Goal: Task Accomplishment & Management: Manage account settings

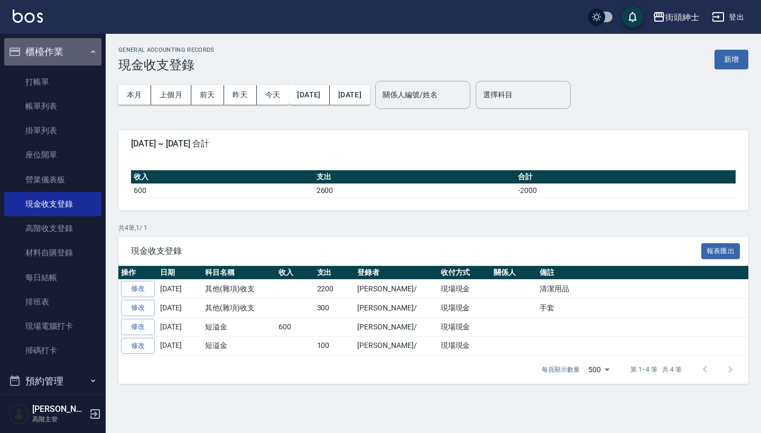
click at [77, 57] on button "櫃檯作業" at bounding box center [52, 51] width 97 height 27
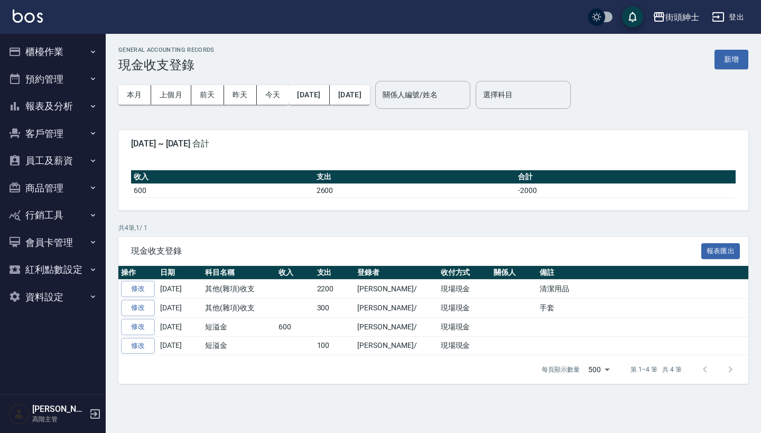
click at [78, 83] on button "預約管理" at bounding box center [52, 78] width 97 height 27
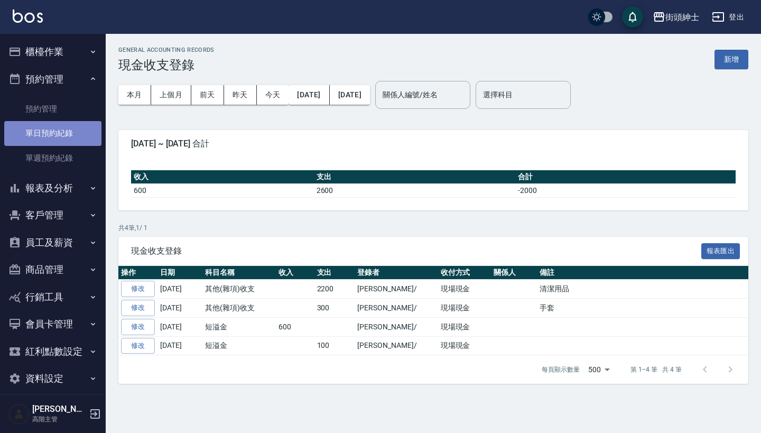
click at [73, 138] on link "單日預約紀錄" at bounding box center [52, 133] width 97 height 24
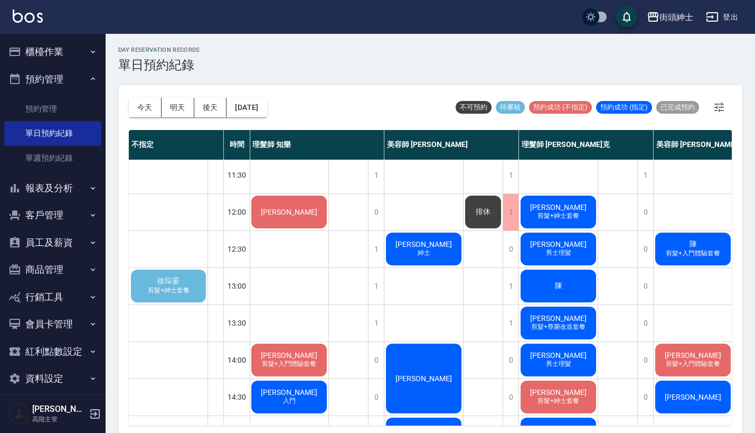
scroll to position [36, 1]
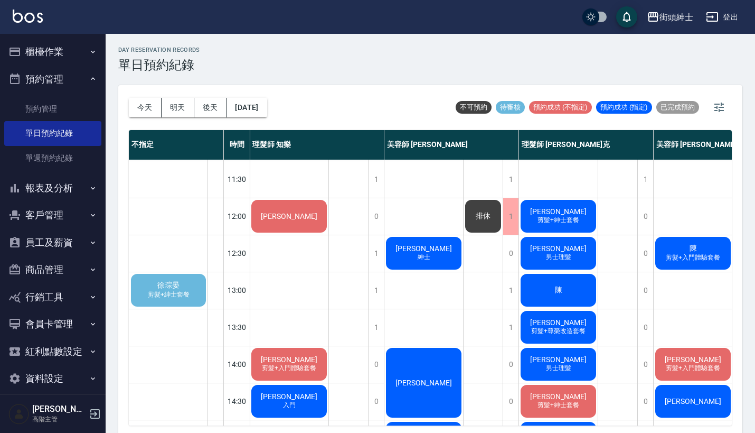
click at [171, 294] on span "剪髮+紳士套餐" at bounding box center [169, 294] width 46 height 9
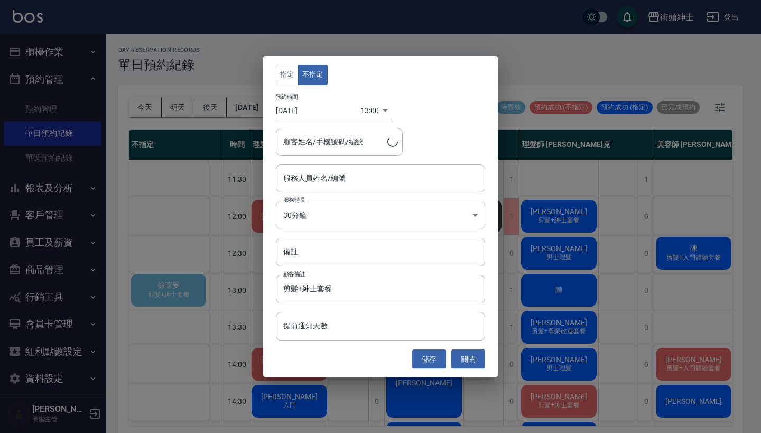
type input "徐琮晏/0937013986"
click at [350, 182] on input "服務人員姓名/編號" at bounding box center [380, 178] width 200 height 18
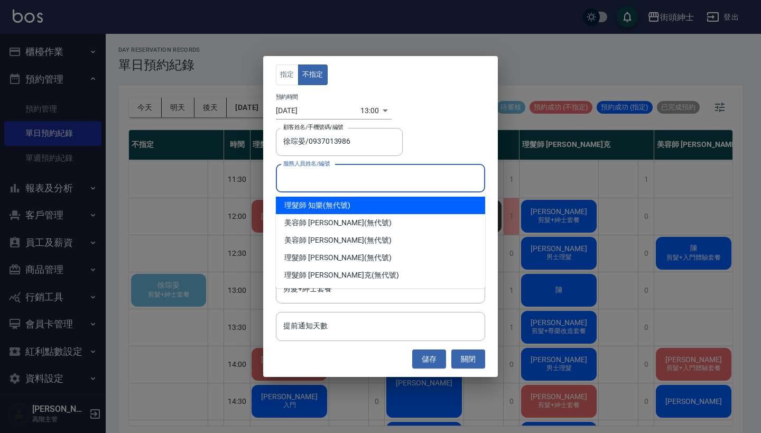
click at [347, 207] on div "理髮師 知樂 (無代號)" at bounding box center [380, 204] width 209 height 17
type input "理髮師 知樂(無代號)"
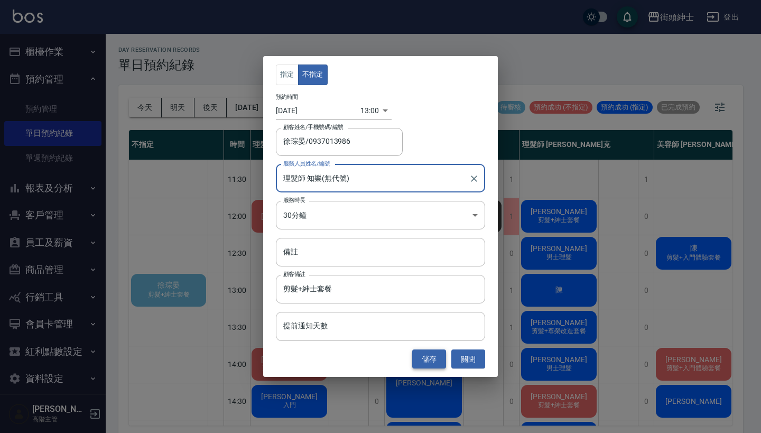
click at [431, 360] on button "儲存" at bounding box center [429, 359] width 34 height 20
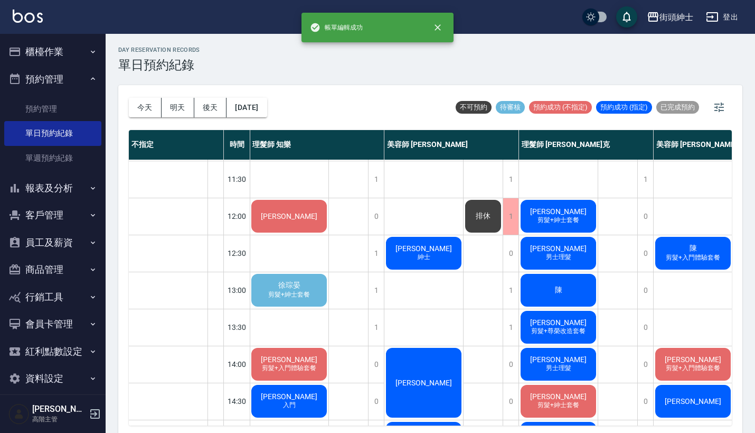
click at [294, 294] on span "剪髮+紳士套餐" at bounding box center [289, 294] width 46 height 9
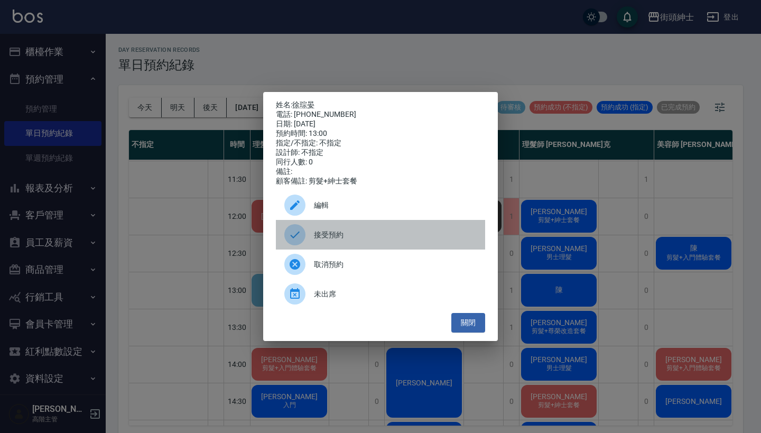
click at [335, 240] on span "接受預約" at bounding box center [395, 234] width 163 height 11
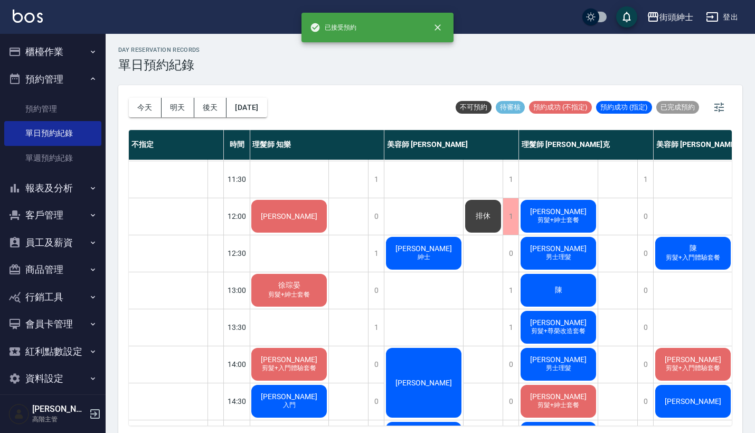
click at [285, 291] on span "剪髮+紳士套餐" at bounding box center [289, 294] width 46 height 9
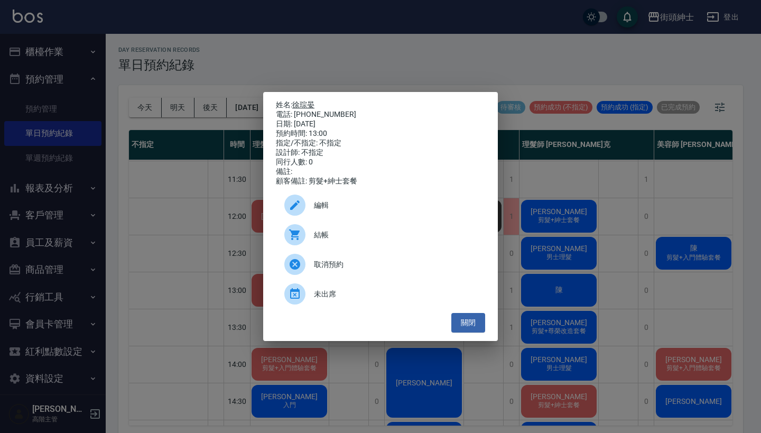
drag, startPoint x: 340, startPoint y: 113, endPoint x: 297, endPoint y: 100, distance: 45.3
click at [297, 100] on div "姓名: 徐琮晏 電話: 0937013986 日期: 2025/09/19 預約時間: 13:00 指定/不指定: 不指定 設計師: 不指定 同行人數: 0 …" at bounding box center [380, 143] width 209 height 86
copy div "姓名: 徐琮晏 電話: 0937013986"
click at [354, 54] on div "姓名: 徐琮晏 電話: 0937013986 日期: 2025/09/19 預約時間: 13:00 指定/不指定: 不指定 設計師: 不指定 同行人數: 0 …" at bounding box center [380, 216] width 761 height 433
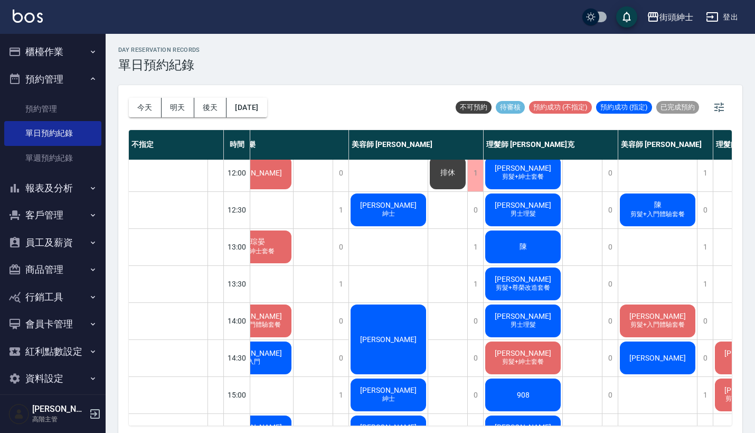
scroll to position [78, 25]
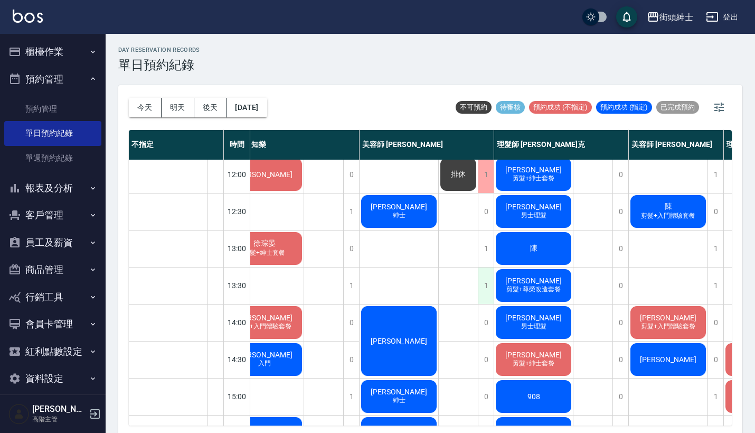
click at [489, 285] on div "1" at bounding box center [486, 285] width 16 height 36
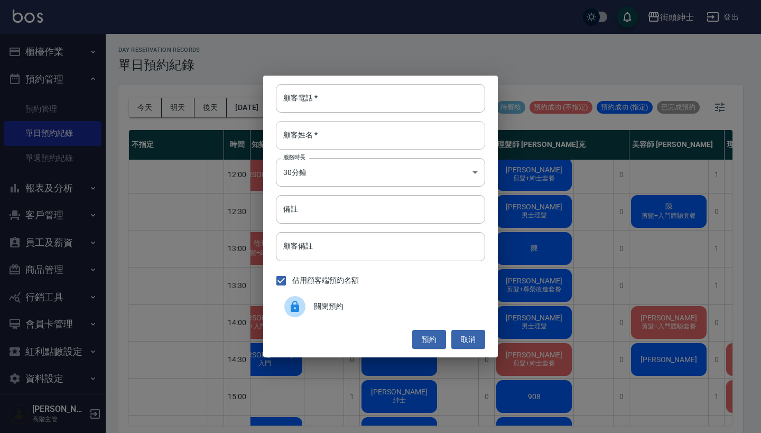
paste input "徐琮晏 電話: 0937013986"
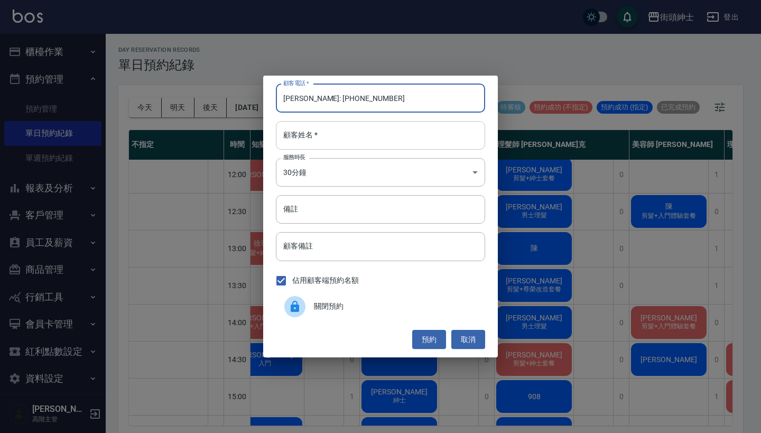
type input "徐琮晏 電話: 0937013986"
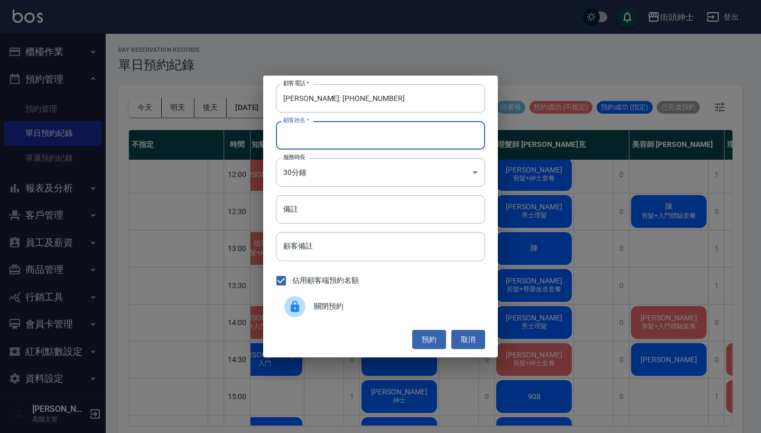
paste input "徐琮晏 電話: 0937013986"
type input "徐琮晏 電話: 0937013986"
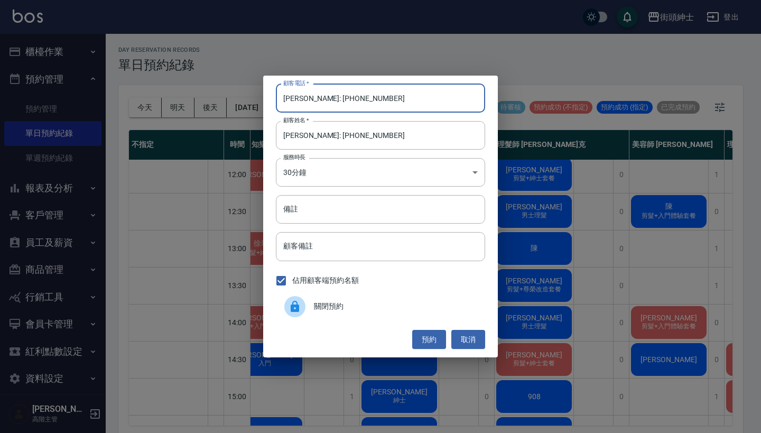
drag, startPoint x: 324, startPoint y: 99, endPoint x: 240, endPoint y: 98, distance: 84.5
click at [240, 98] on div "顧客電話   * 徐琮晏 電話: 0937013986 顧客電話   * 顧客姓名   * 徐琮晏 電話: 0937013986 顧客姓名   * 服務時長 …" at bounding box center [380, 216] width 761 height 433
type input "0937013986"
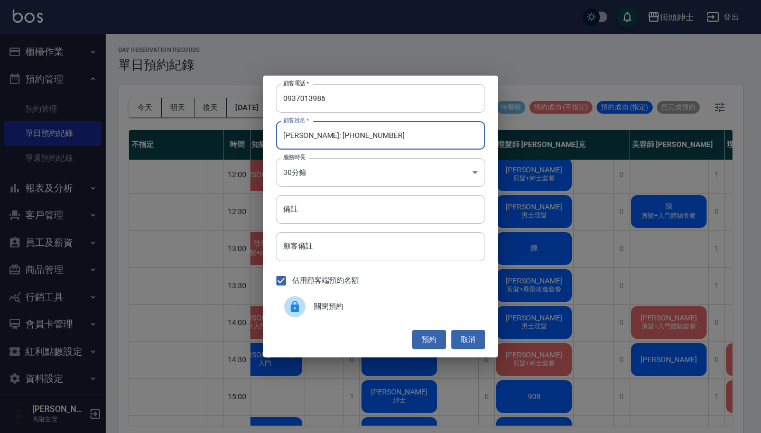
drag, startPoint x: 374, startPoint y: 141, endPoint x: 302, endPoint y: 135, distance: 72.1
click at [302, 135] on input "徐琮晏 電話: 0937013986" at bounding box center [380, 135] width 209 height 29
type input "徐琮晏"
click at [348, 211] on input "備註" at bounding box center [380, 209] width 209 height 29
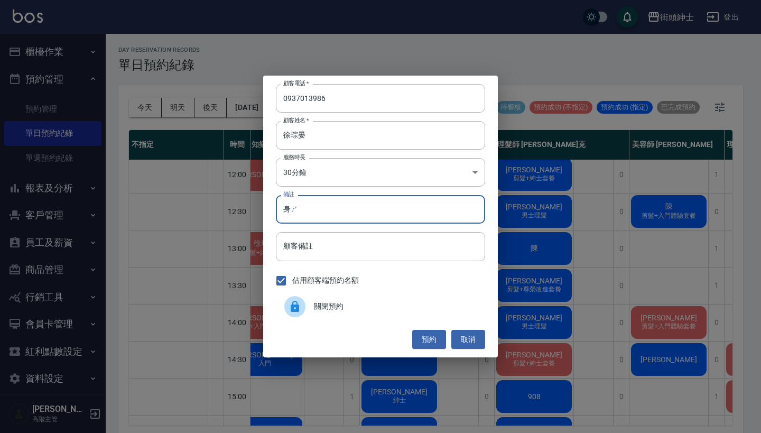
type input "身"
type input "紳士"
click at [432, 334] on button "預約" at bounding box center [429, 340] width 34 height 20
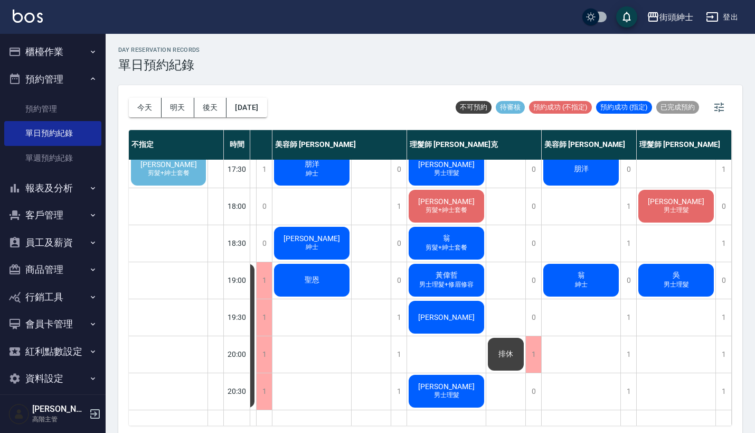
scroll to position [388, 118]
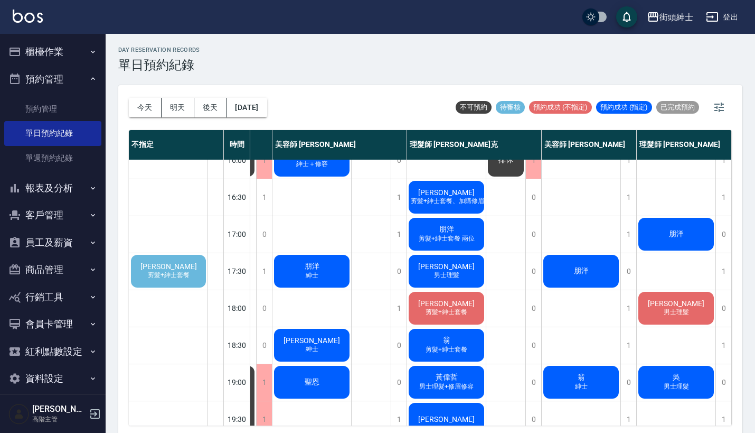
click at [168, 277] on span "剪髮+紳士套餐" at bounding box center [169, 274] width 46 height 9
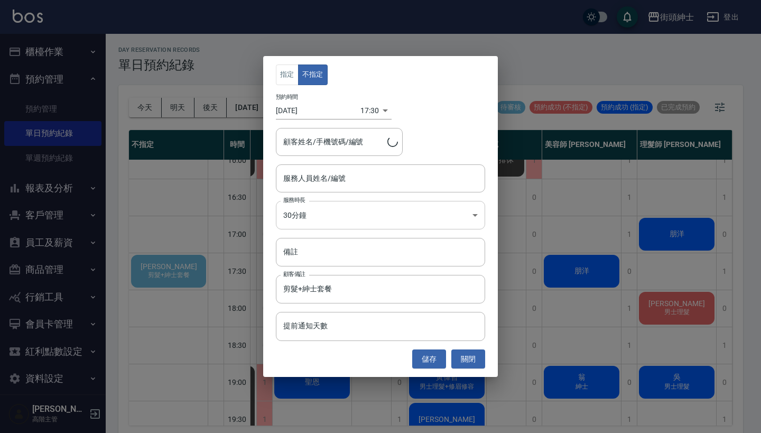
type input "鄧浩翔/0972021706"
click at [360, 181] on input "服務人員姓名/編號" at bounding box center [380, 178] width 200 height 18
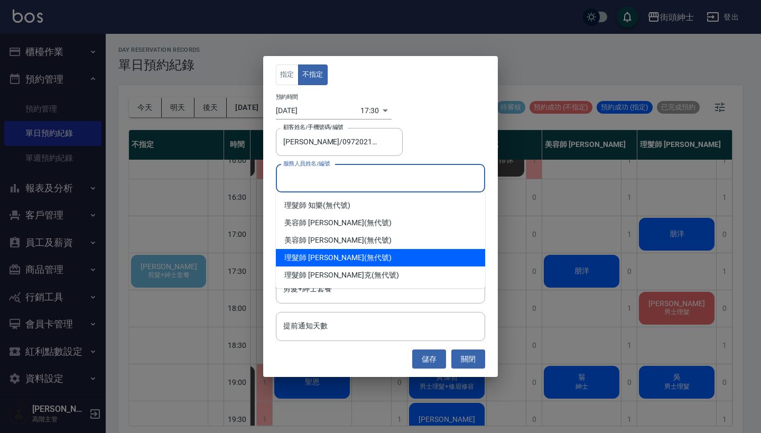
click at [355, 261] on div "理髮師 eric (無代號)" at bounding box center [380, 257] width 209 height 17
type input "理髮師 eric(無代號)"
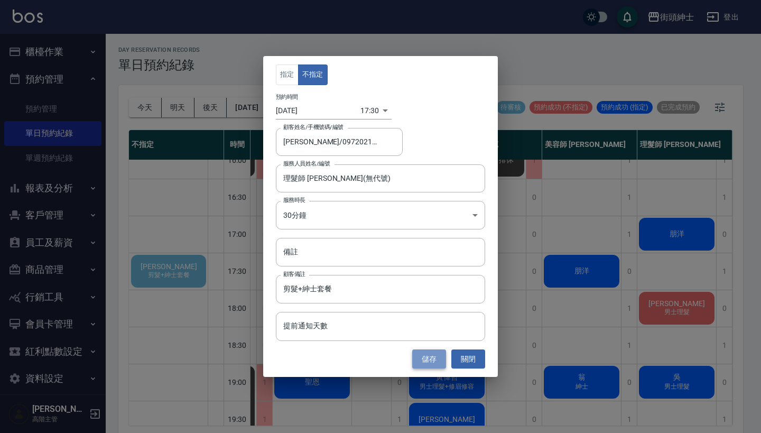
click at [430, 362] on button "儲存" at bounding box center [429, 359] width 34 height 20
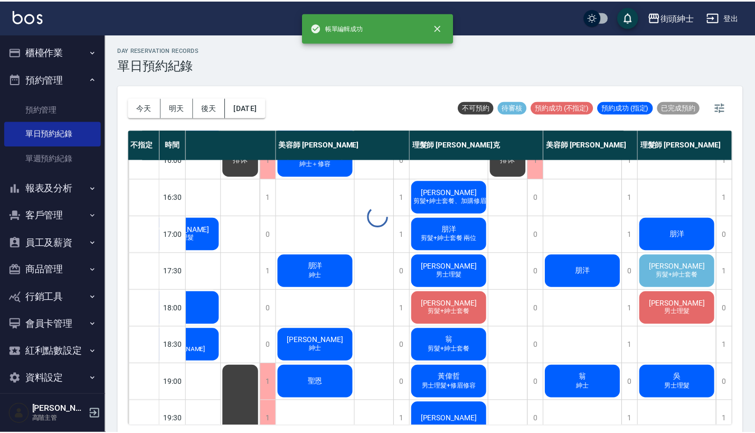
scroll to position [388, 54]
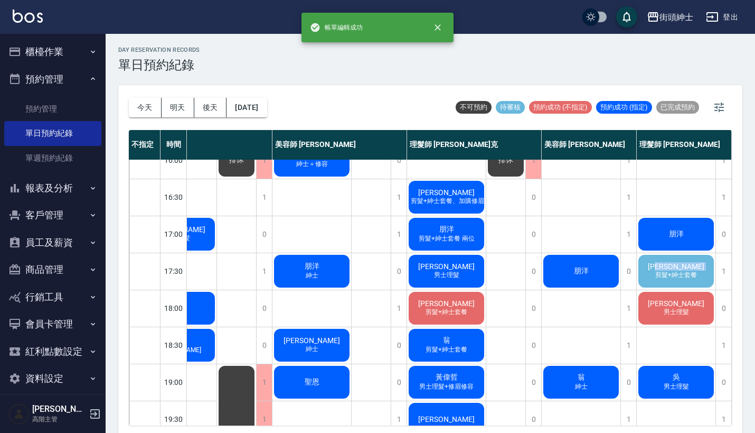
click at [673, 271] on div "鄧浩翔 剪髮+紳士套餐" at bounding box center [676, 271] width 79 height 36
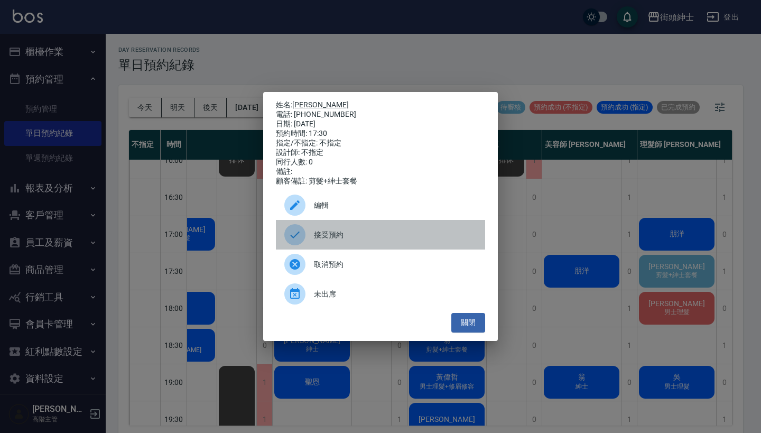
click at [385, 240] on span "接受預約" at bounding box center [395, 234] width 163 height 11
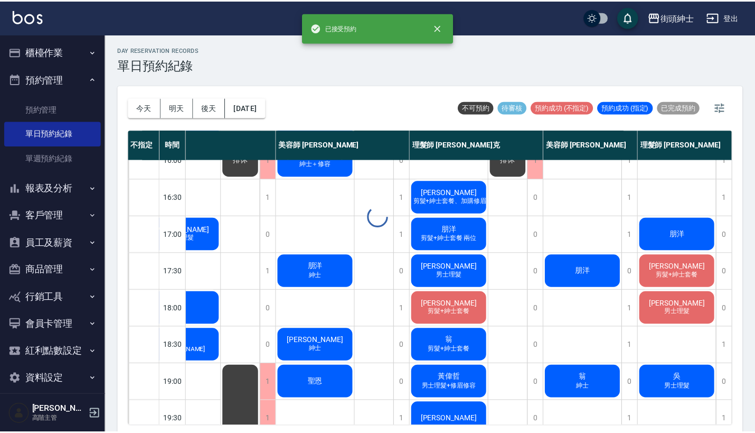
scroll to position [388, 49]
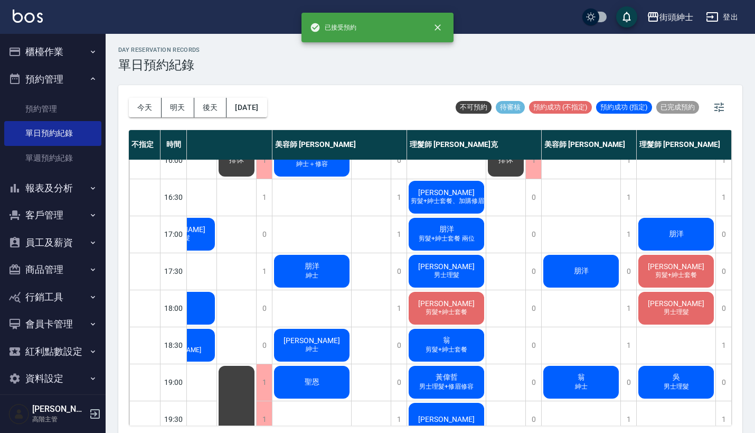
click at [668, 264] on span "[PERSON_NAME]" at bounding box center [676, 266] width 61 height 8
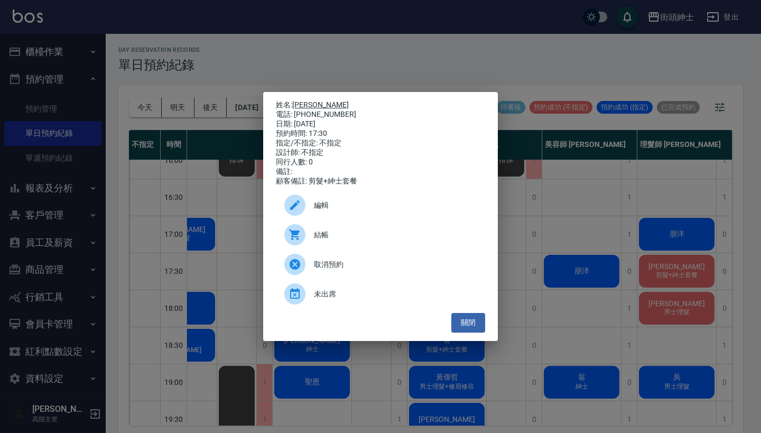
drag, startPoint x: 336, startPoint y: 111, endPoint x: 296, endPoint y: 103, distance: 40.9
click at [296, 103] on div "姓名: 鄧浩翔 電話: 0972021706 日期: 2025/09/19 預約時間: 17:30 指定/不指定: 不指定 設計師: 不指定 同行人數: 0 …" at bounding box center [380, 143] width 209 height 86
copy div "姓名: 鄧浩翔 電話: 0972021706"
click at [368, 67] on div "姓名: 鄧浩翔 電話: 0972021706 日期: 2025/09/19 預約時間: 17:30 指定/不指定: 不指定 設計師: 不指定 同行人數: 0 …" at bounding box center [380, 216] width 761 height 433
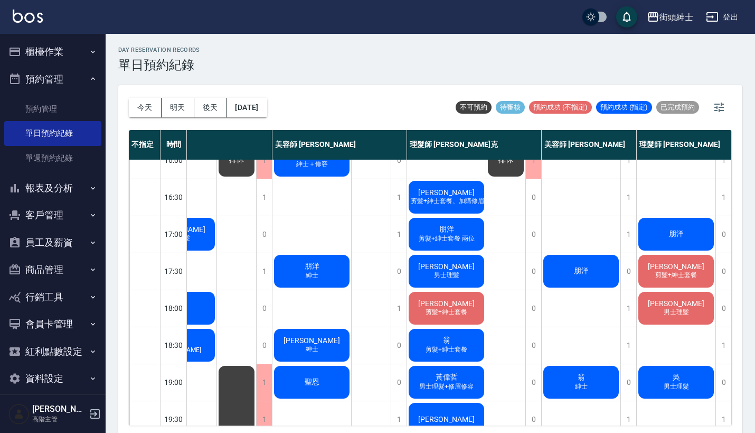
scroll to position [401, 49]
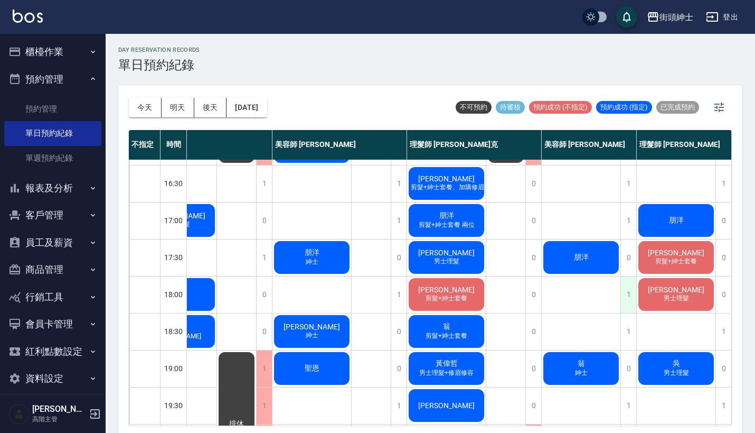
click at [626, 294] on div "1" at bounding box center [629, 294] width 16 height 36
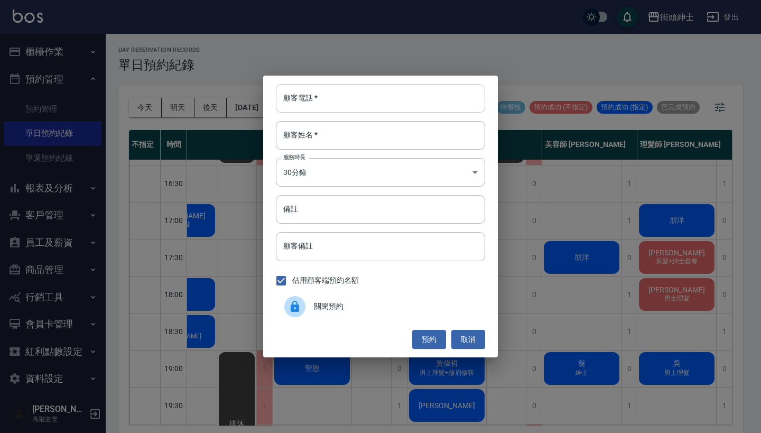
paste input "鄧浩翔 電話: 0972021706"
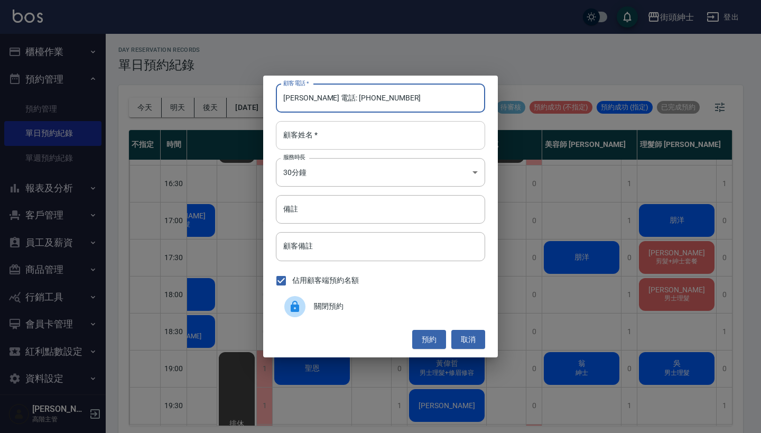
type input "鄧浩翔 電話: 0972021706"
paste input "鄧浩翔 電話: 0972021706"
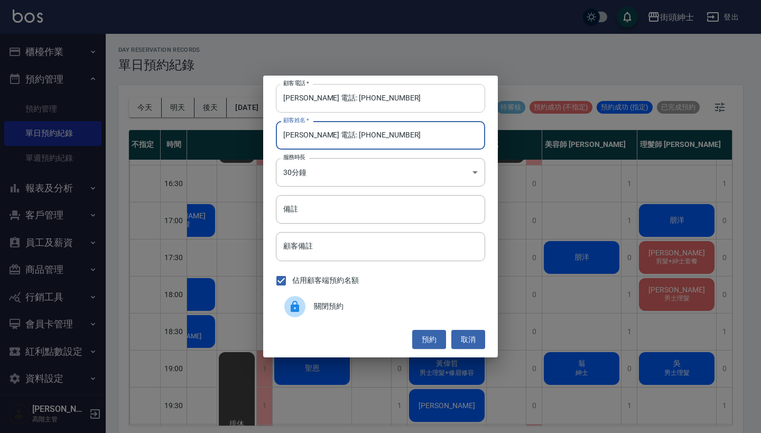
type input "鄧浩翔 電話: 0972021706"
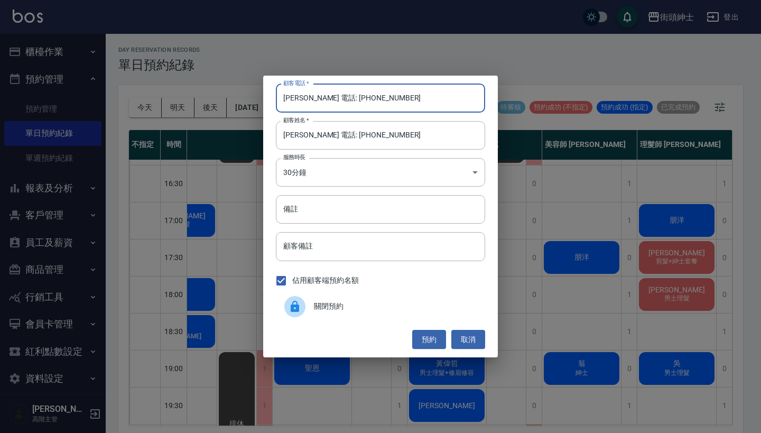
drag, startPoint x: 324, startPoint y: 98, endPoint x: 264, endPoint y: 98, distance: 60.2
click at [266, 98] on div "顧客電話   * 鄧浩翔 電話: 0972021706 顧客電話   * 顧客姓名   * 鄧浩翔 電話: 0972021706 顧客姓名   * 服務時長 …" at bounding box center [380, 217] width 235 height 282
type input "0972021706"
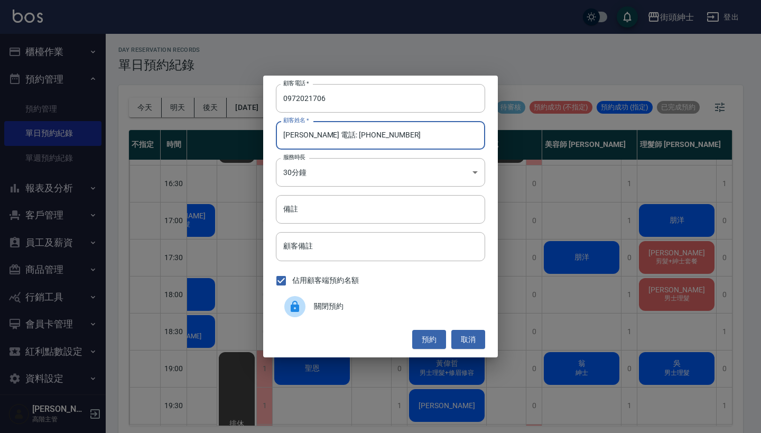
drag, startPoint x: 395, startPoint y: 138, endPoint x: 303, endPoint y: 137, distance: 91.4
click at [303, 137] on input "鄧浩翔 電話: 0972021706" at bounding box center [380, 135] width 209 height 29
type input "[PERSON_NAME]"
click at [331, 205] on input "備註" at bounding box center [380, 209] width 209 height 29
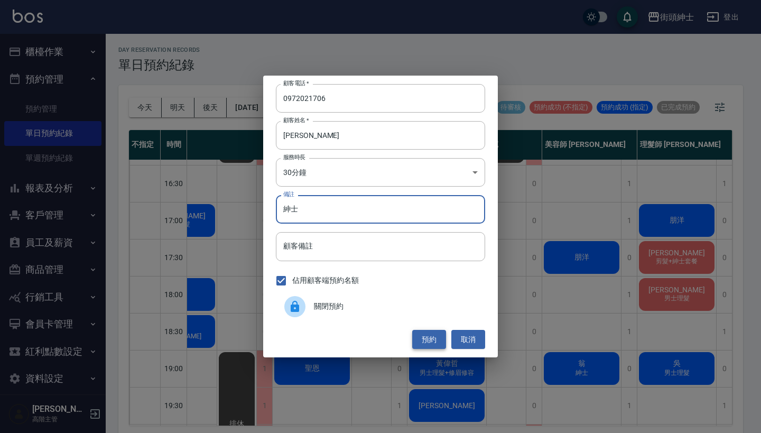
type input "紳士"
click at [426, 335] on button "預約" at bounding box center [429, 340] width 34 height 20
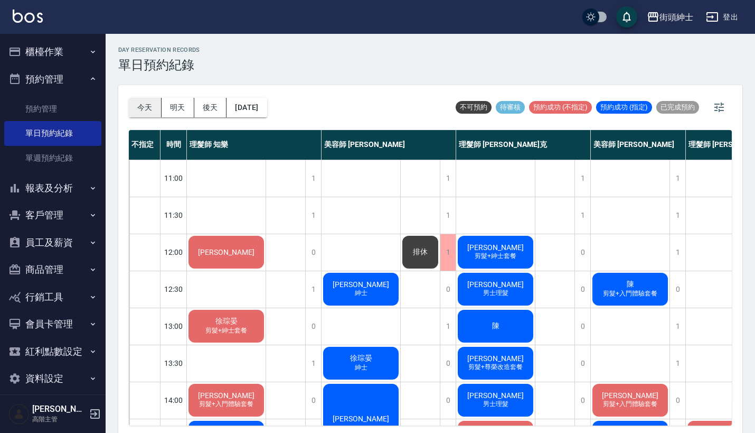
scroll to position [0, 0]
click at [177, 104] on button "明天" at bounding box center [178, 108] width 33 height 20
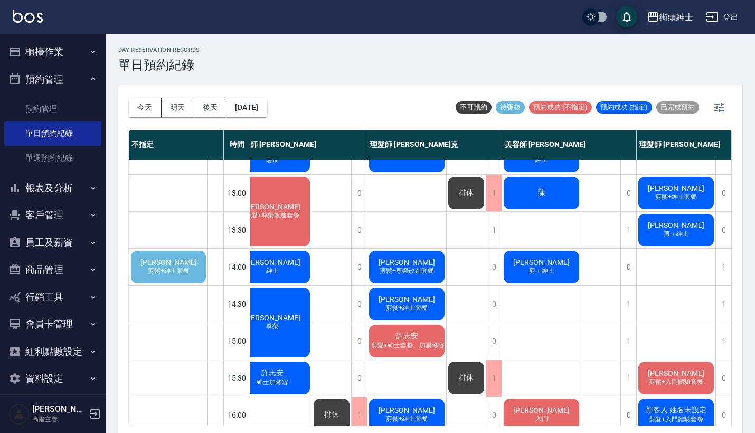
scroll to position [284, 118]
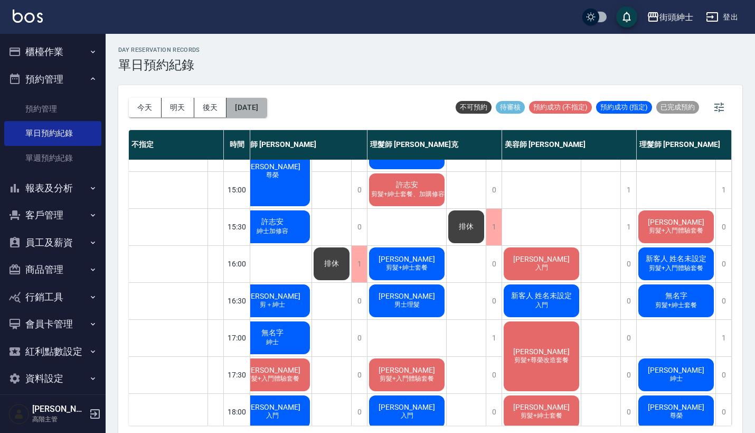
click at [250, 104] on button "2025/09/20" at bounding box center [247, 108] width 40 height 20
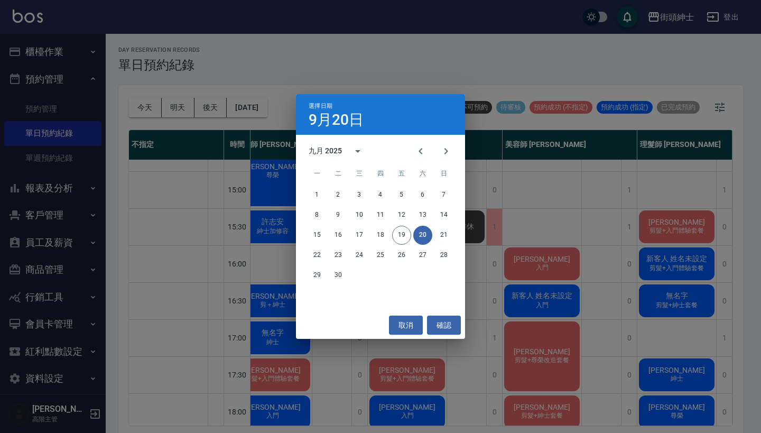
click at [544, 214] on div "選擇日期 9月20日 九月 2025 一 二 三 四 五 六 日 1 2 3 4 5 6 7 8 9 10 11 12 13 14 15 16 17 18 1…" at bounding box center [380, 216] width 761 height 433
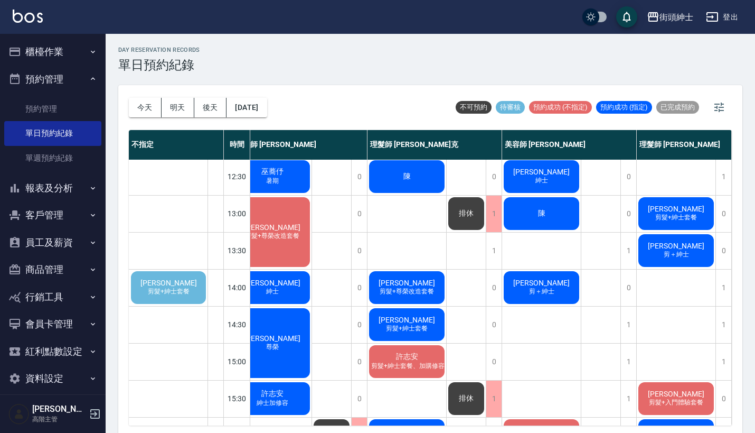
scroll to position [140, 118]
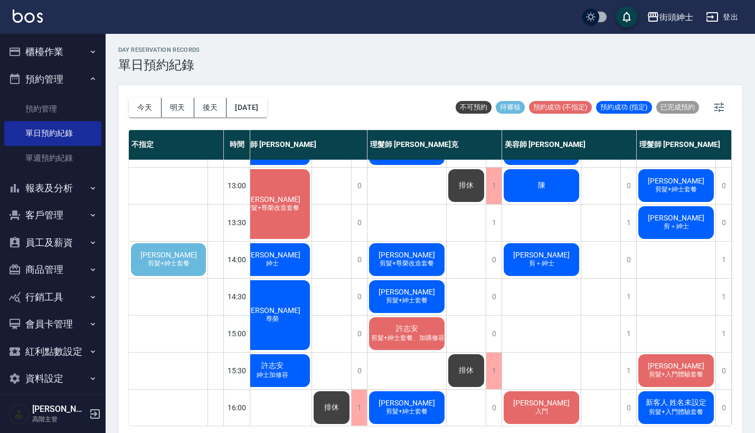
click at [195, 241] on div "廖哲儀 剪髮+紳士套餐" at bounding box center [168, 259] width 78 height 36
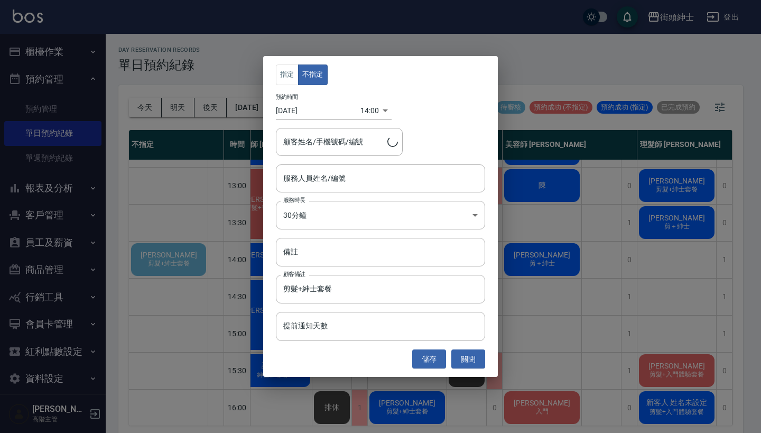
type input "廖哲儀/0979738681"
click at [348, 179] on input "服務人員姓名/編號" at bounding box center [380, 178] width 200 height 18
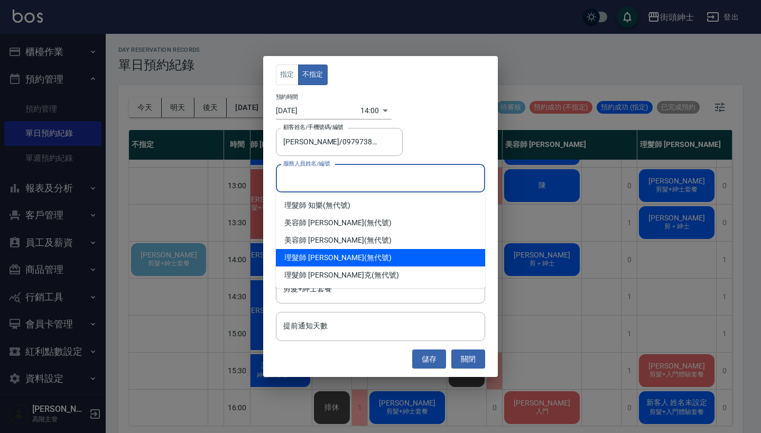
click at [332, 263] on div "理髮師 eric (無代號)" at bounding box center [380, 257] width 209 height 17
type input "理髮師 eric(無代號)"
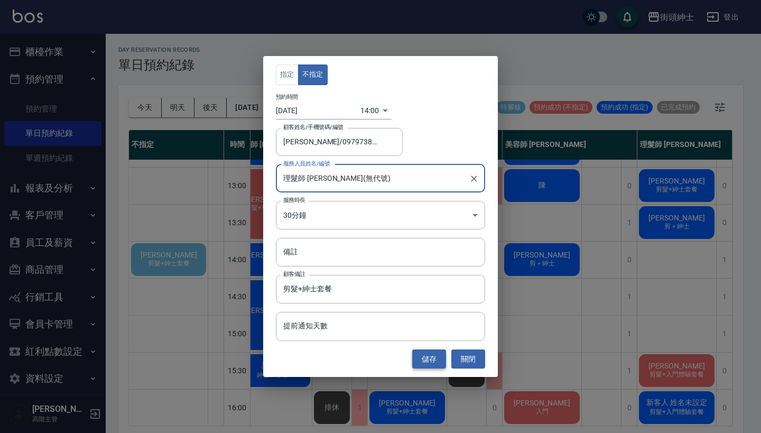
click at [437, 356] on button "儲存" at bounding box center [429, 359] width 34 height 20
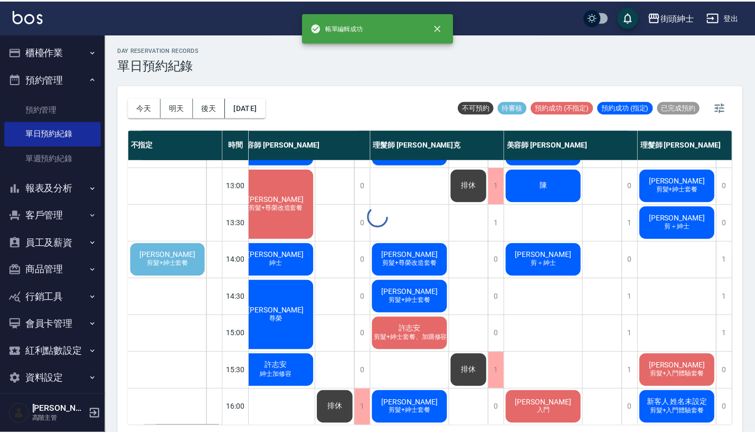
scroll to position [140, 54]
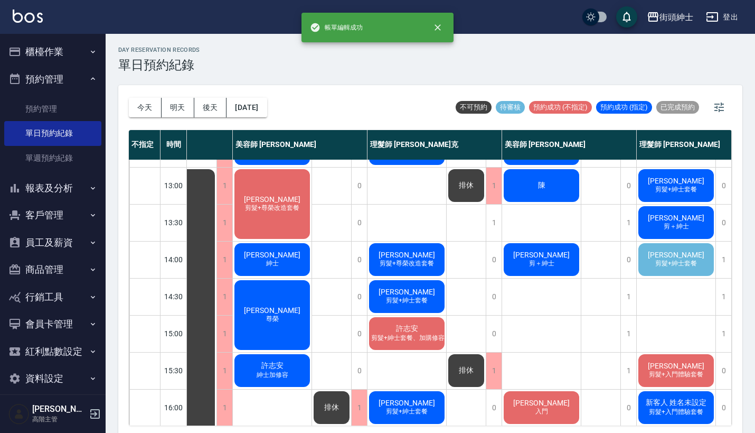
click at [674, 266] on span "剪髮+紳士套餐" at bounding box center [676, 263] width 46 height 9
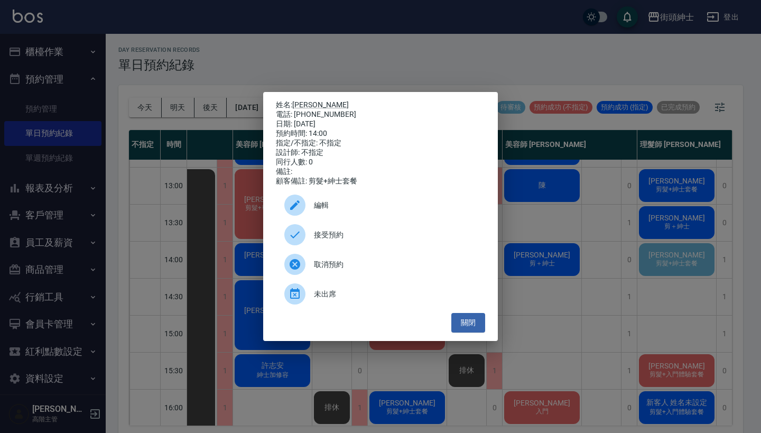
click at [427, 230] on div "接受預約" at bounding box center [380, 235] width 209 height 30
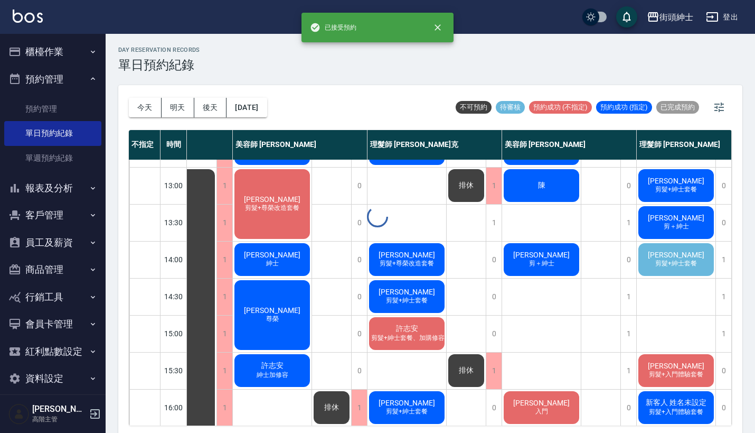
scroll to position [140, 49]
click at [673, 255] on span "廖哲儀" at bounding box center [676, 254] width 61 height 8
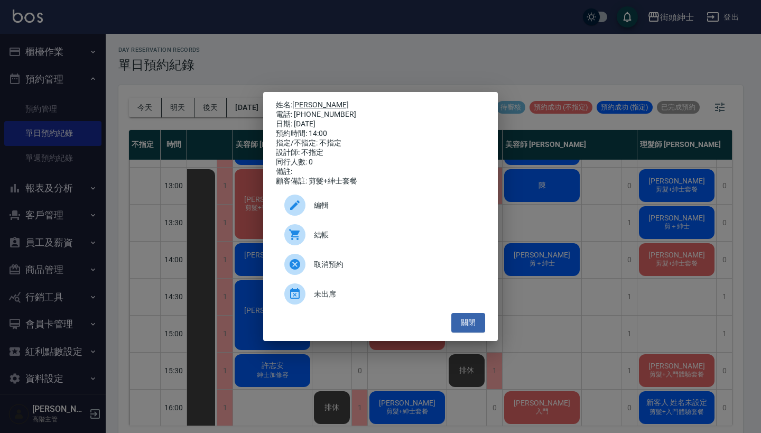
drag, startPoint x: 338, startPoint y: 114, endPoint x: 297, endPoint y: 105, distance: 41.6
click at [297, 105] on div "姓名: 廖哲儀 電話: 0979738681 日期: 2025/09/20 預約時間: 14:00 指定/不指定: 不指定 設計師: 不指定 同行人數: 0 …" at bounding box center [380, 143] width 209 height 86
copy div "姓名: 廖哲儀 電話: 0979738681"
click at [376, 78] on div "姓名: 廖哲儀 電話: 0979738681 日期: 2025/09/20 預約時間: 14:00 指定/不指定: 不指定 設計師: 不指定 同行人數: 0 …" at bounding box center [380, 216] width 761 height 433
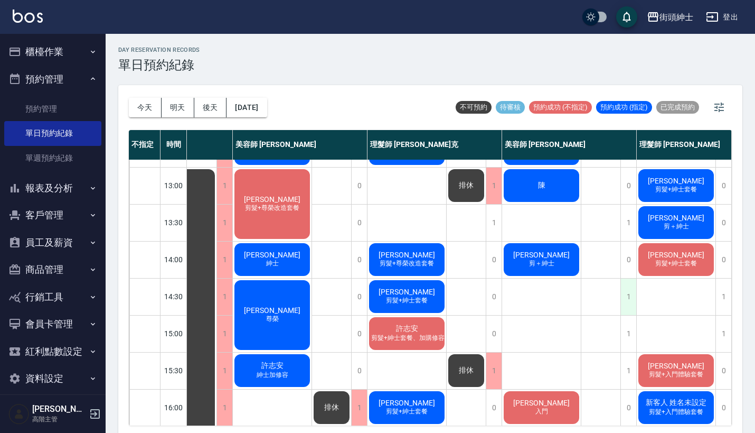
click at [630, 307] on div "1" at bounding box center [629, 296] width 16 height 36
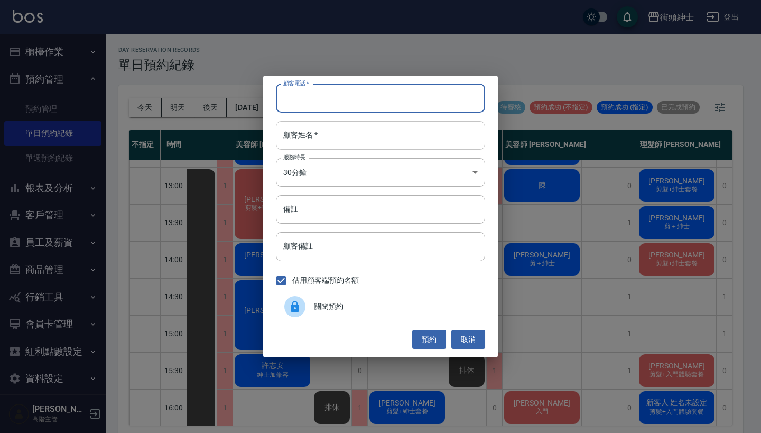
paste input "廖哲儀 電話: 0979738681"
type input "廖哲儀 電話: 0979738681"
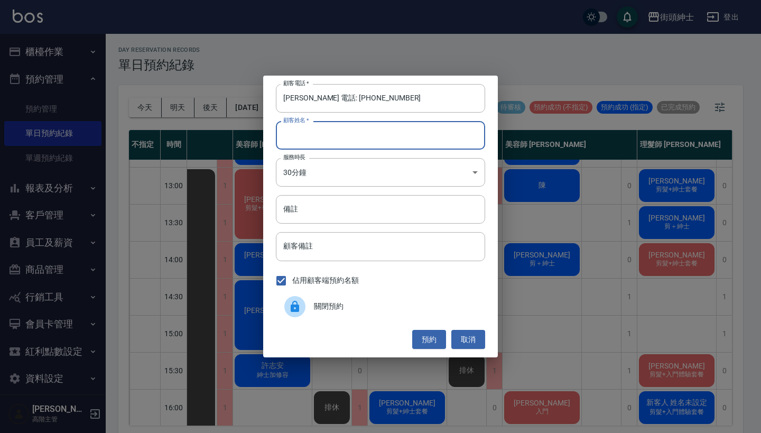
paste input "廖哲儀 電話: 0979738681"
type input "廖哲儀 電話: 0979738681"
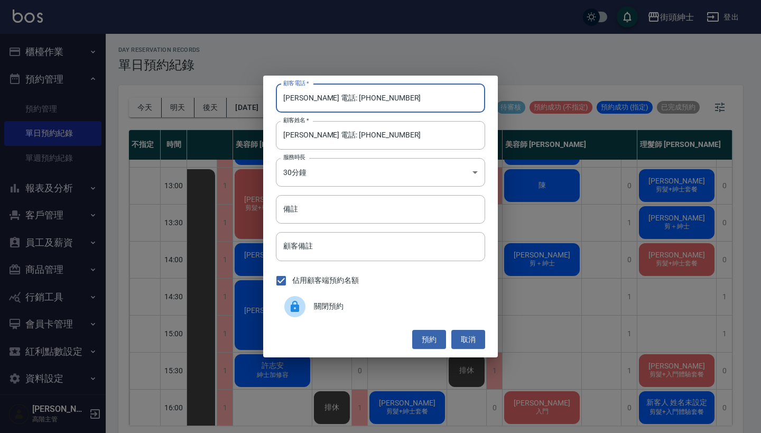
drag, startPoint x: 325, startPoint y: 98, endPoint x: 231, endPoint y: 97, distance: 94.0
click at [232, 98] on div "顧客電話   * 廖哲儀 電話: 0979738681 顧客電話   * 顧客姓名   * 廖哲儀 電話: 0979738681 顧客姓名   * 服務時長 …" at bounding box center [380, 216] width 761 height 433
type input "0979738681"
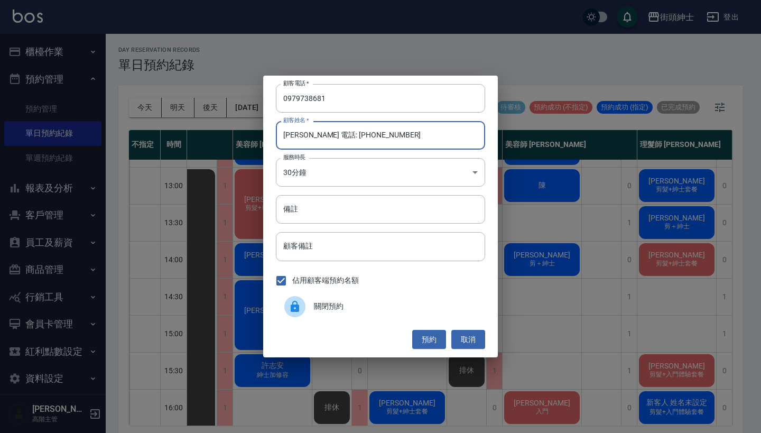
drag, startPoint x: 395, startPoint y: 139, endPoint x: 303, endPoint y: 138, distance: 91.9
click at [303, 138] on input "廖哲儀 電話: 0979738681" at bounding box center [380, 135] width 209 height 29
type input "廖哲儀"
click at [321, 214] on input "備註" at bounding box center [380, 209] width 209 height 29
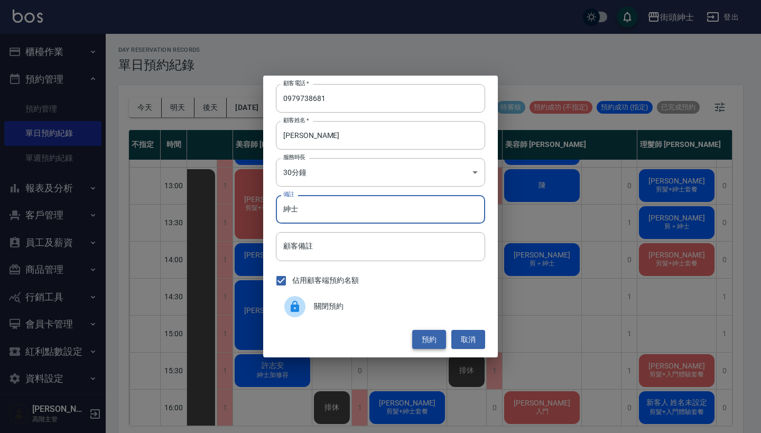
type input "紳士"
click at [426, 336] on button "預約" at bounding box center [429, 340] width 34 height 20
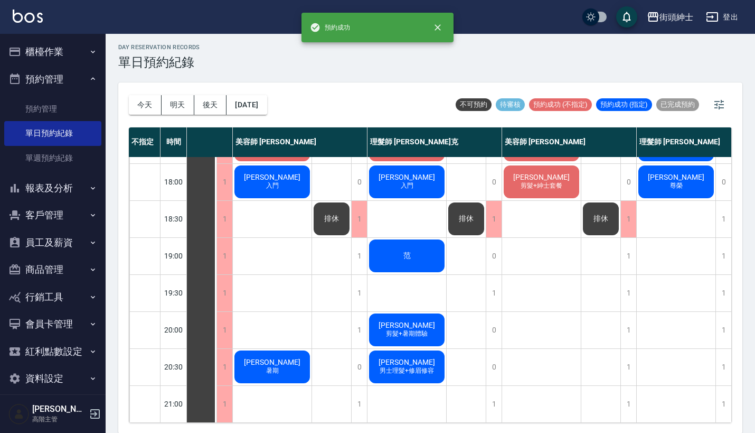
scroll to position [520, 49]
click at [267, 113] on button "2025/09/20" at bounding box center [247, 105] width 40 height 20
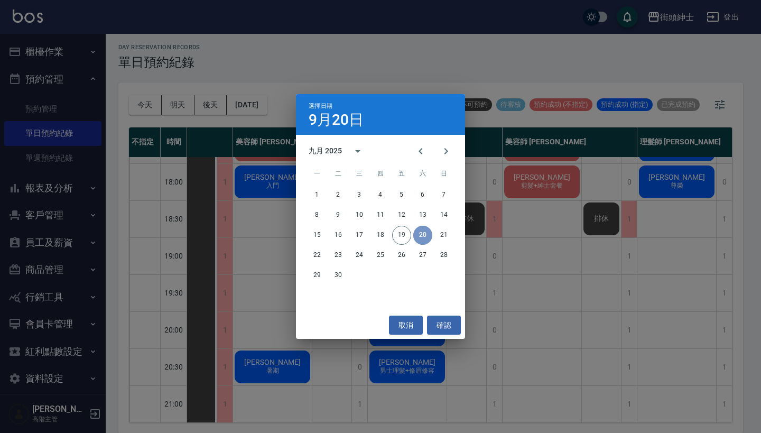
click at [416, 233] on button "20" at bounding box center [422, 235] width 19 height 19
click at [519, 266] on div "選擇日期 9月20日 九月 2025 一 二 三 四 五 六 日 1 2 3 4 5 6 7 8 9 10 11 12 13 14 15 16 17 18 1…" at bounding box center [380, 216] width 761 height 433
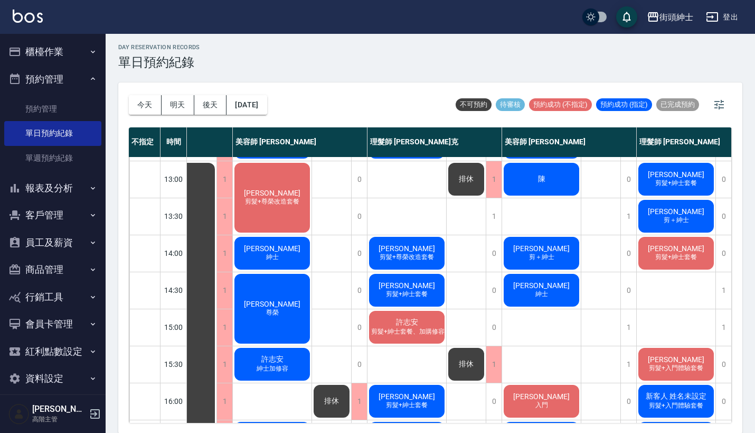
scroll to position [79, 50]
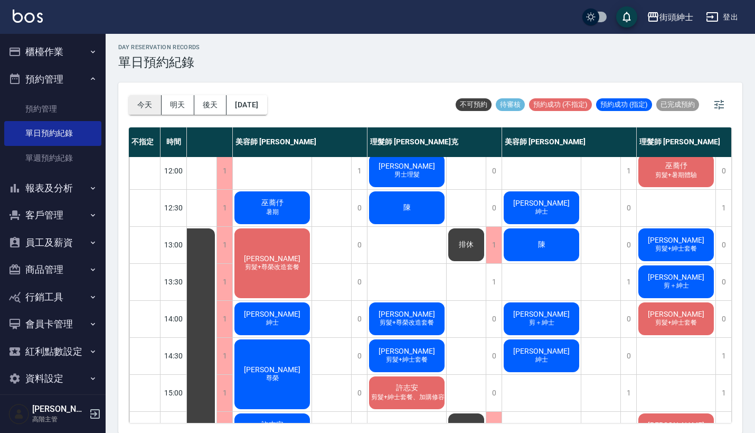
click at [145, 110] on button "今天" at bounding box center [145, 105] width 33 height 20
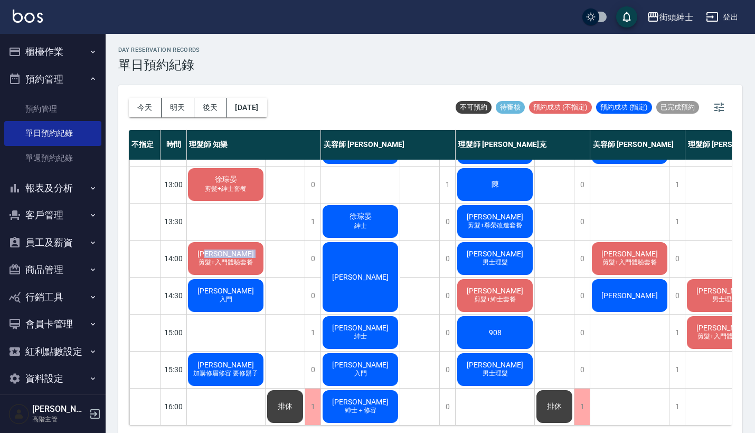
click at [235, 257] on div "昱勳 剪髮+入門體驗套餐" at bounding box center [225, 258] width 79 height 36
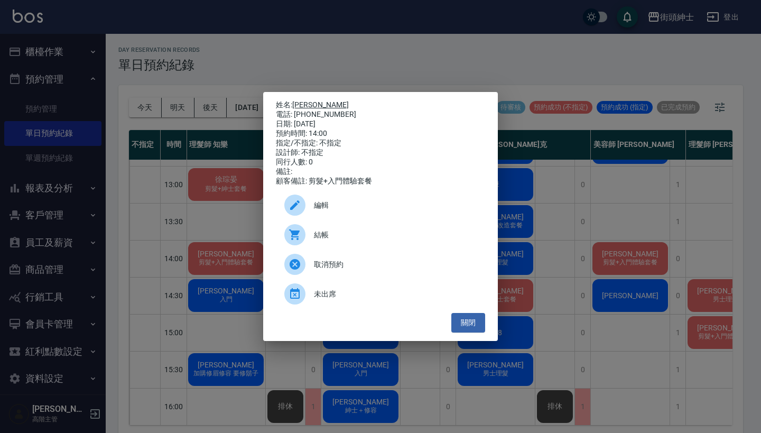
click at [302, 101] on link "[PERSON_NAME]" at bounding box center [320, 104] width 57 height 8
click at [560, 219] on div "姓名: 昱勳 電話: 0903600419 日期: 2025/09/19 預約時間: 14:00 指定/不指定: 不指定 設計師: 不指定 同行人數: 0 備…" at bounding box center [380, 216] width 761 height 433
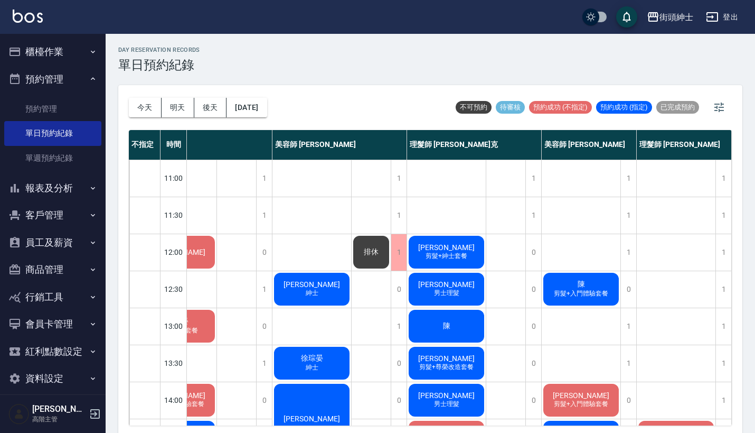
scroll to position [0, 54]
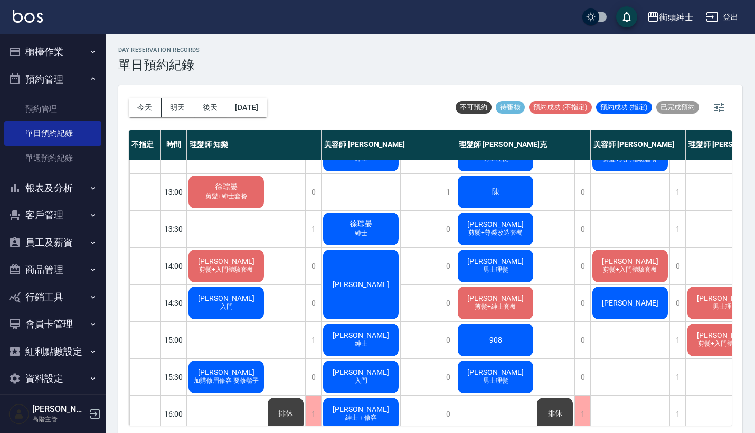
click at [624, 266] on span "剪髮+入門體驗套餐" at bounding box center [630, 269] width 59 height 9
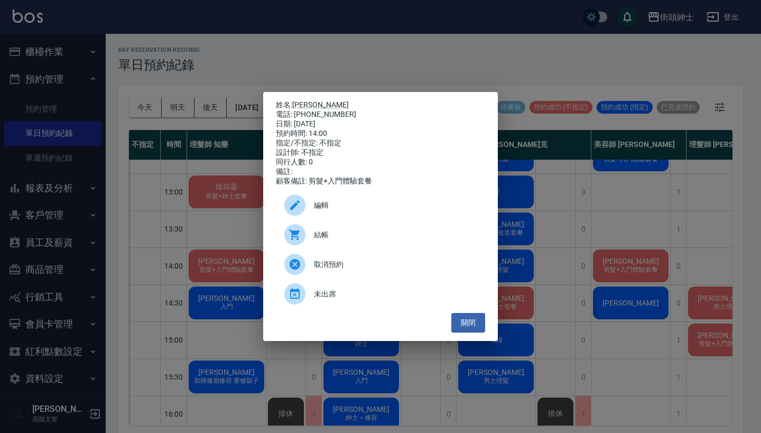
click at [634, 232] on div "姓名: 昱勳 電話: 0903600419 日期: 2025/09/19 預約時間: 14:00 指定/不指定: 不指定 設計師: 不指定 同行人數: 0 備…" at bounding box center [380, 216] width 761 height 433
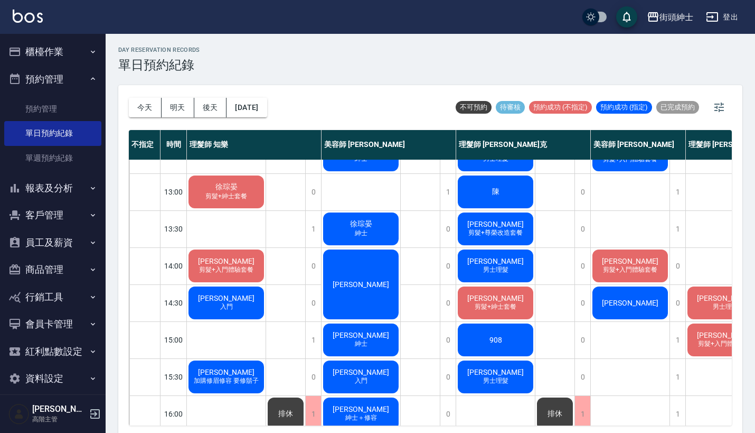
click at [617, 260] on div "昱勳 剪髮+入門體驗套餐" at bounding box center [630, 266] width 79 height 36
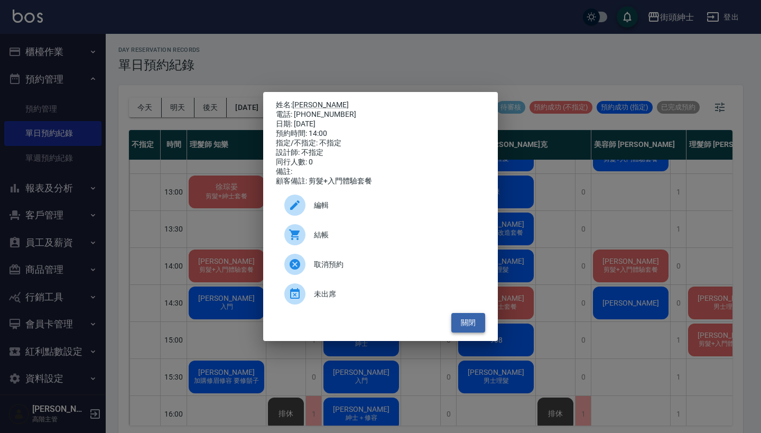
click at [472, 326] on button "關閉" at bounding box center [468, 323] width 34 height 20
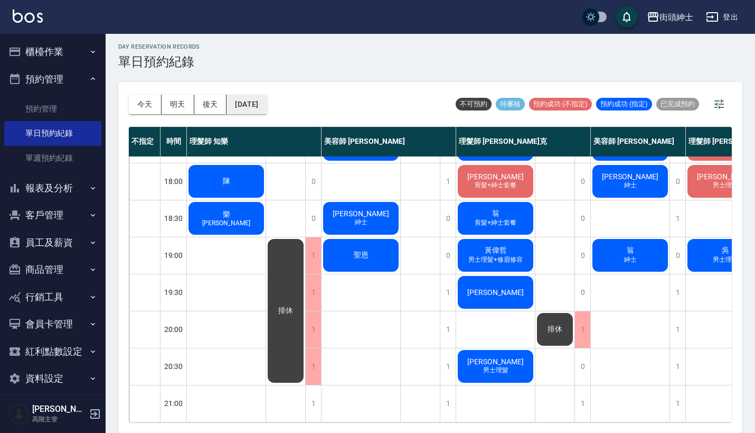
scroll to position [3, 0]
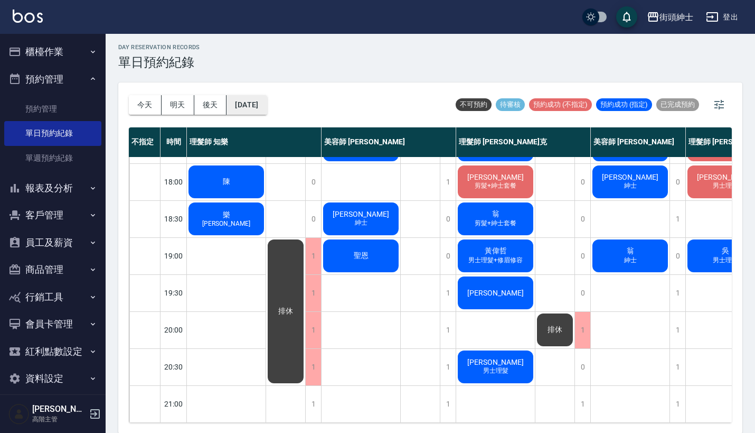
click at [252, 111] on button "[DATE]" at bounding box center [247, 105] width 40 height 20
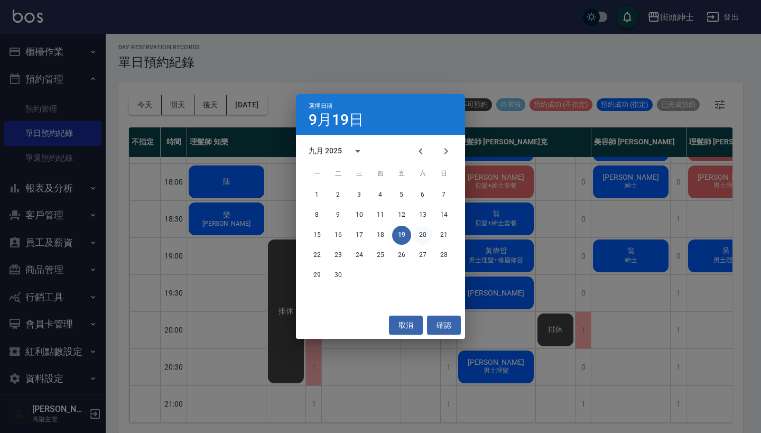
click at [423, 236] on button "20" at bounding box center [422, 235] width 19 height 19
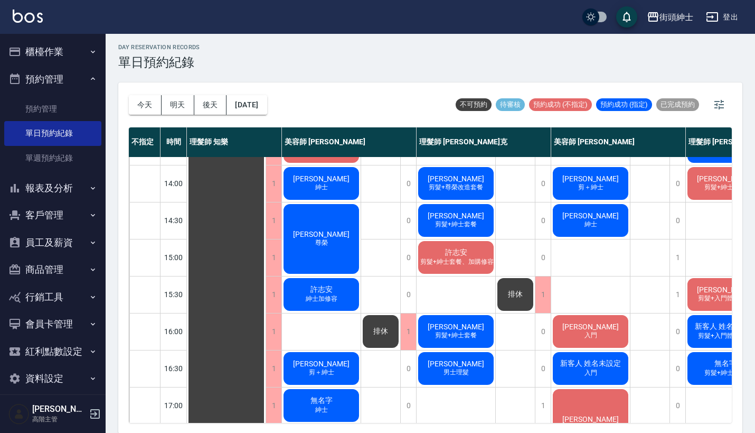
scroll to position [470, 0]
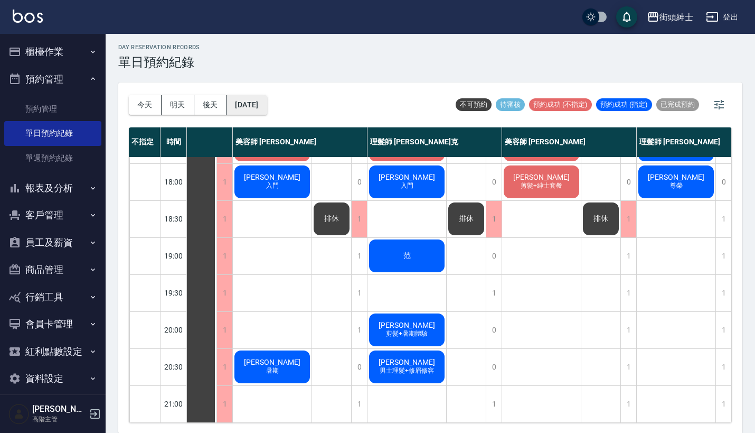
click at [254, 106] on button "2025/09/20" at bounding box center [247, 105] width 40 height 20
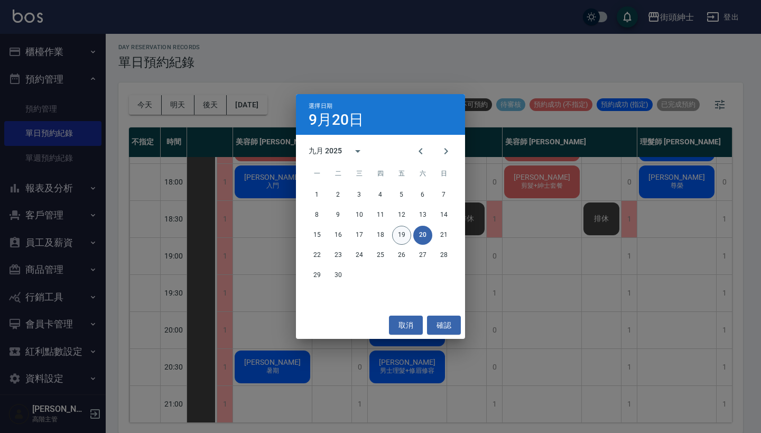
click at [402, 238] on button "19" at bounding box center [401, 235] width 19 height 19
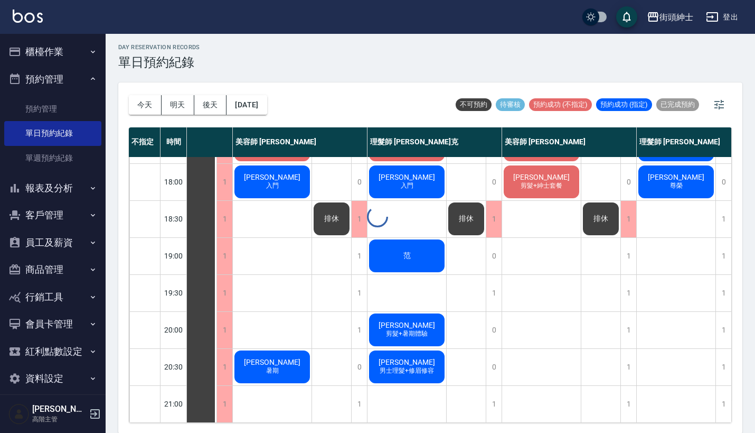
scroll to position [520, 49]
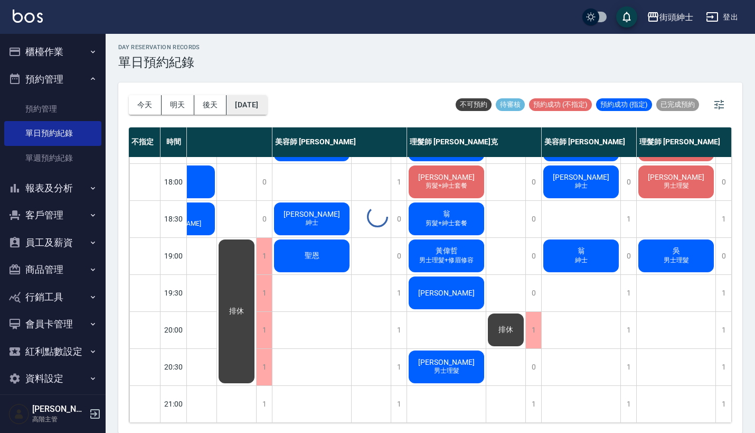
click at [267, 108] on button "[DATE]" at bounding box center [247, 105] width 40 height 20
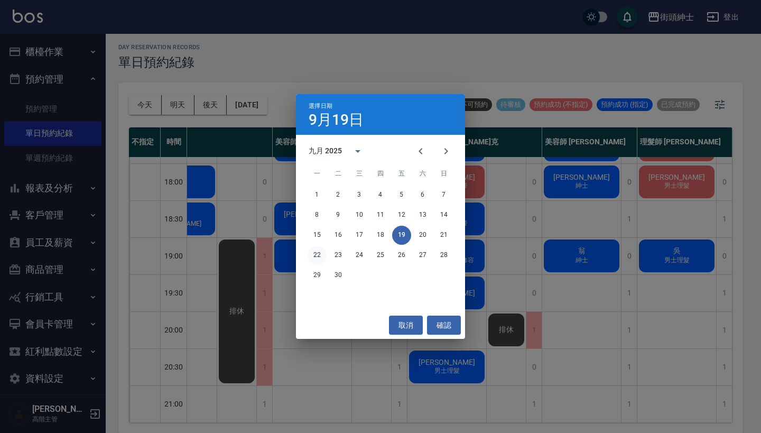
click at [315, 251] on button "22" at bounding box center [316, 255] width 19 height 19
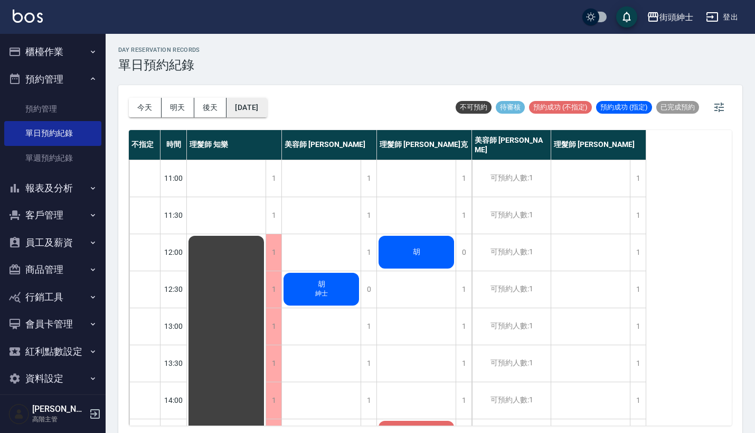
click at [266, 116] on button "[DATE]" at bounding box center [247, 108] width 40 height 20
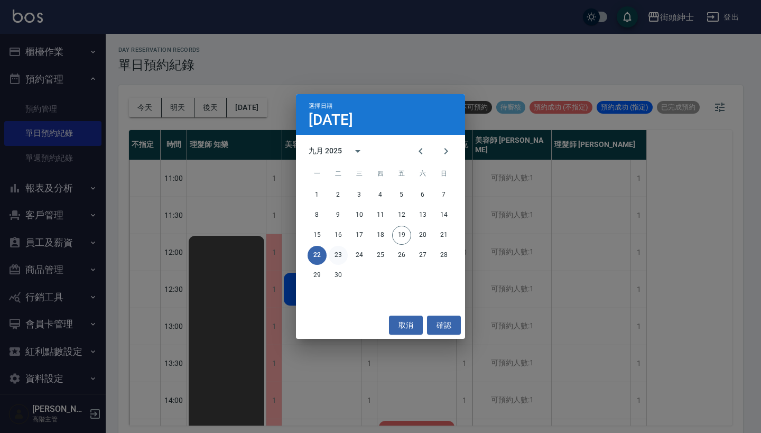
click at [333, 248] on button "23" at bounding box center [338, 255] width 19 height 19
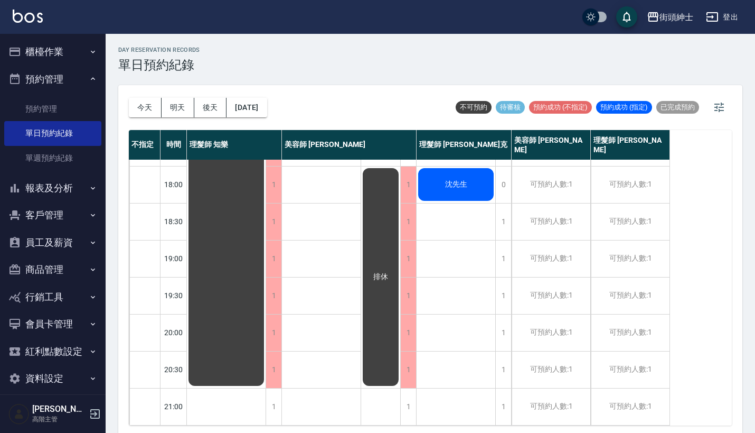
click at [255, 96] on div "今天 明天 後天 2025/09/23" at bounding box center [198, 107] width 138 height 45
click at [257, 110] on button "[DATE]" at bounding box center [247, 108] width 40 height 20
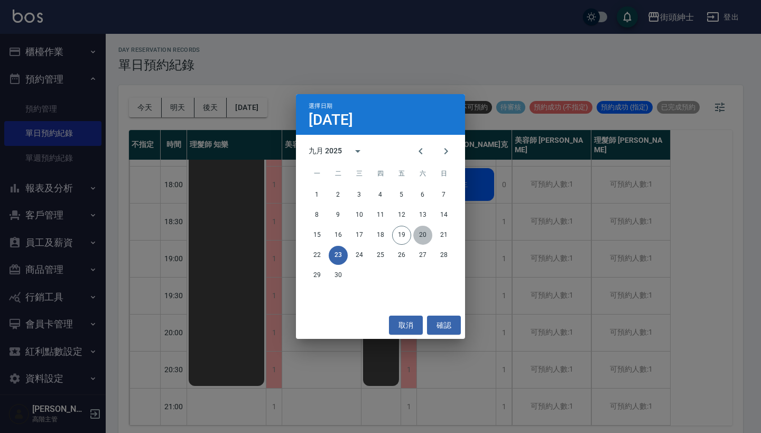
click at [424, 240] on button "20" at bounding box center [422, 235] width 19 height 19
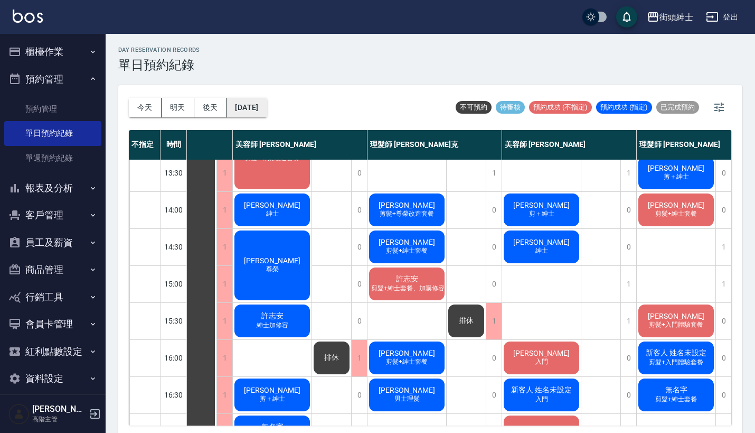
click at [247, 106] on button "2025/09/20" at bounding box center [247, 108] width 40 height 20
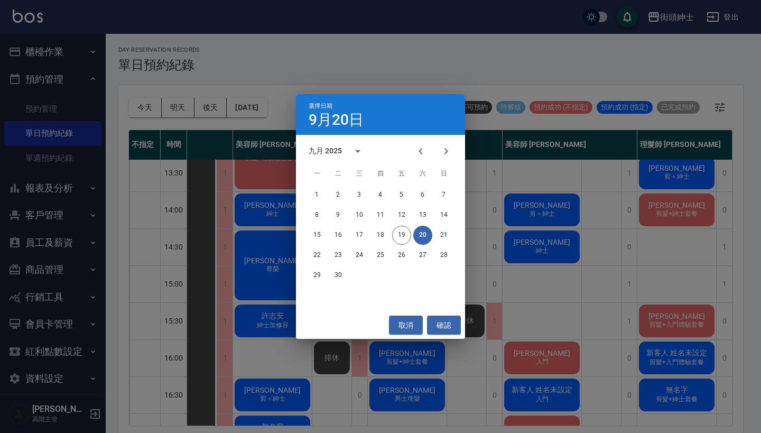
click at [381, 78] on div "選擇日期 9月20日 九月 2025 一 二 三 四 五 六 日 1 2 3 4 5 6 7 8 9 10 11 12 13 14 15 16 17 18 1…" at bounding box center [380, 216] width 761 height 433
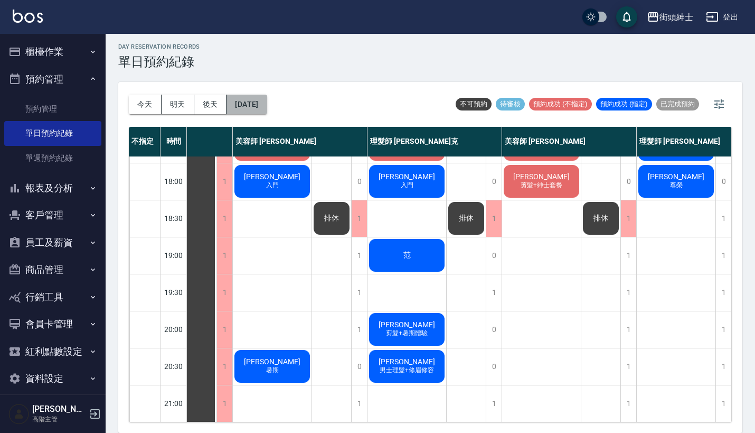
click at [267, 108] on button "2025/09/20" at bounding box center [247, 105] width 40 height 20
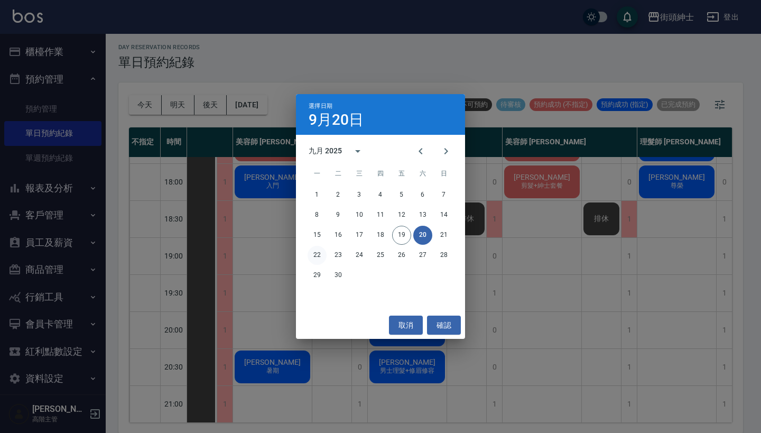
click at [318, 253] on button "22" at bounding box center [316, 255] width 19 height 19
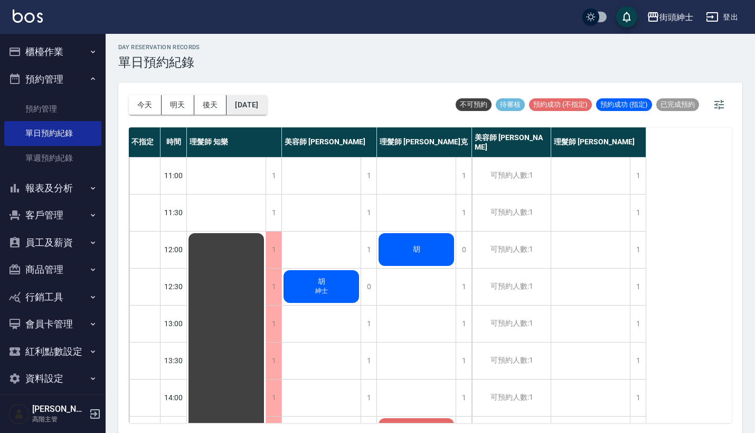
click at [263, 107] on button "[DATE]" at bounding box center [247, 105] width 40 height 20
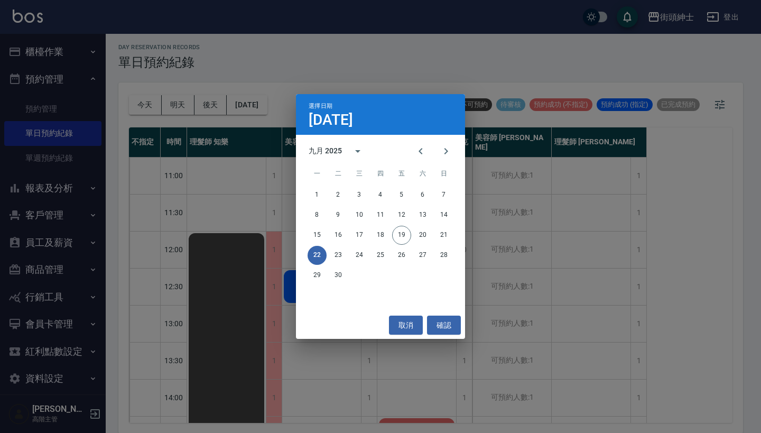
click at [348, 257] on div "22 23 24 25 26 27 28" at bounding box center [380, 255] width 169 height 19
click at [336, 257] on button "23" at bounding box center [338, 255] width 19 height 19
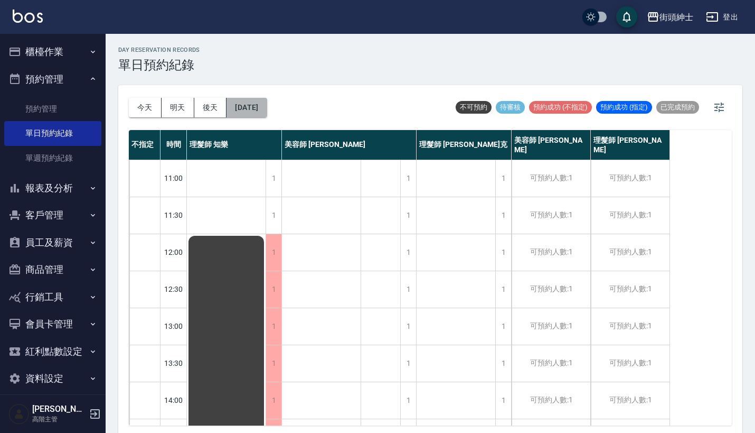
click at [252, 102] on button "[DATE]" at bounding box center [247, 108] width 40 height 20
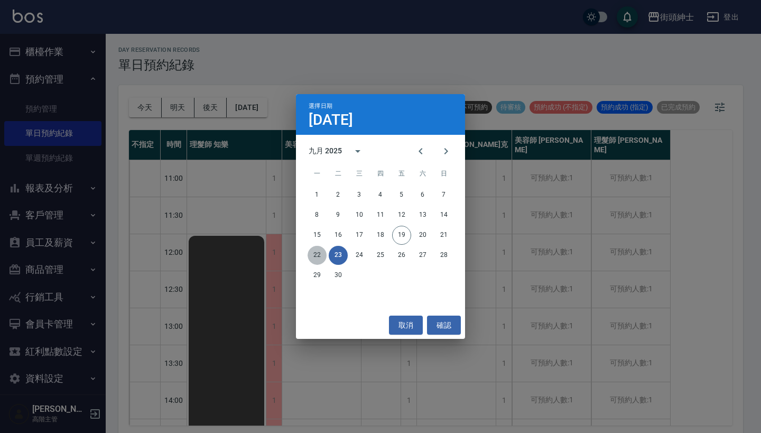
click at [313, 258] on button "22" at bounding box center [316, 255] width 19 height 19
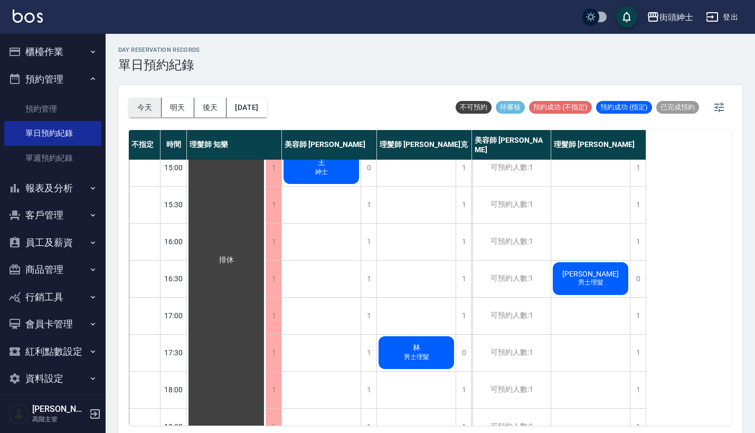
click at [149, 108] on button "今天" at bounding box center [145, 108] width 33 height 20
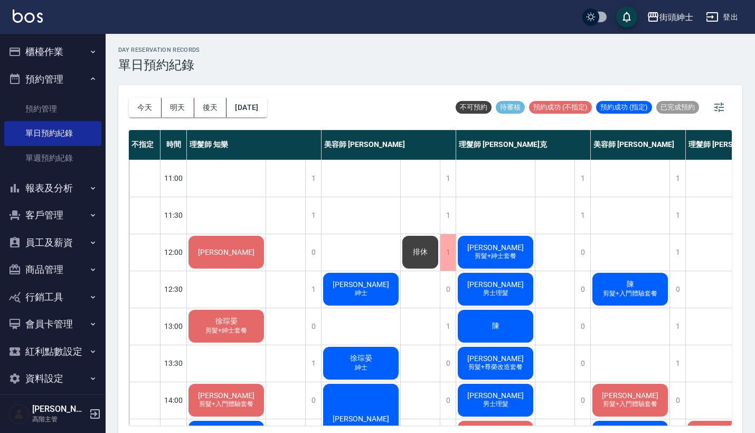
click at [53, 184] on button "報表及分析" at bounding box center [52, 187] width 97 height 27
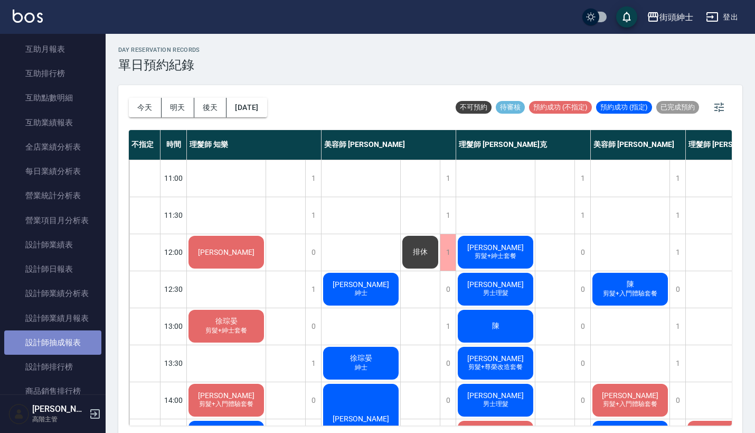
click at [71, 338] on link "設計師抽成報表" at bounding box center [52, 342] width 97 height 24
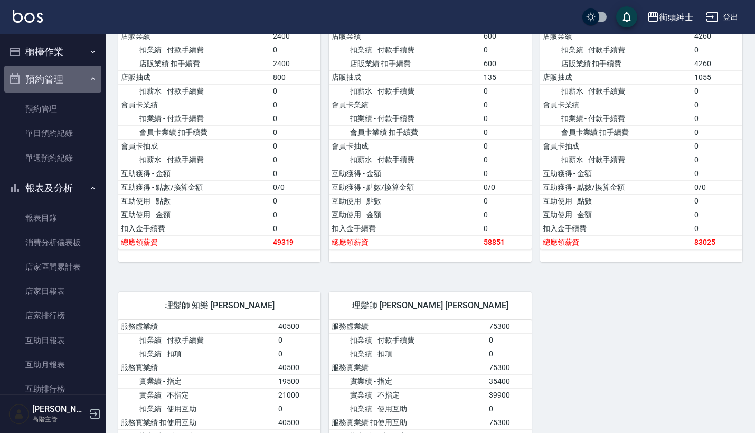
click at [77, 80] on button "預約管理" at bounding box center [52, 78] width 97 height 27
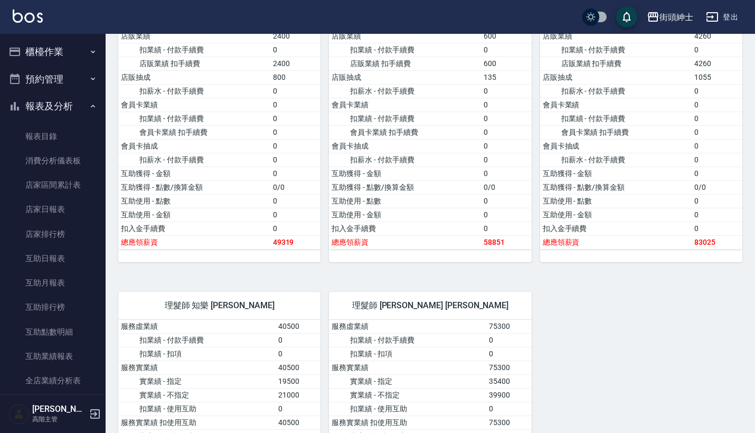
click at [79, 107] on button "報表及分析" at bounding box center [52, 105] width 97 height 27
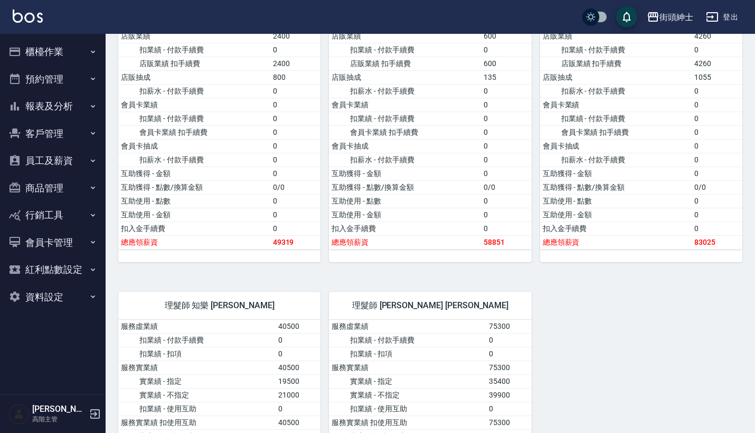
click at [82, 104] on button "報表及分析" at bounding box center [52, 105] width 97 height 27
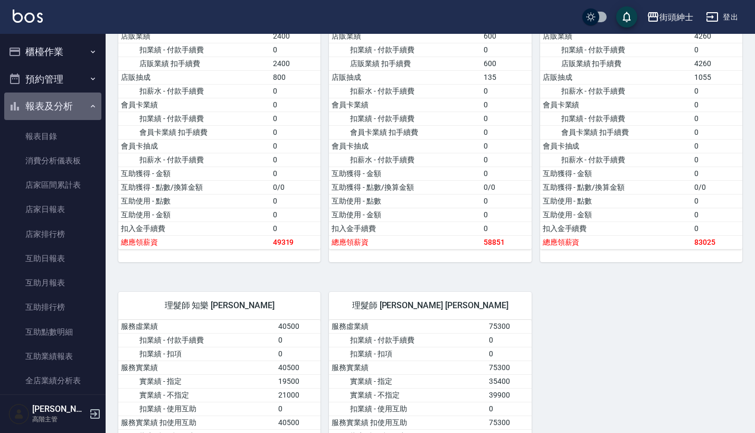
click at [82, 104] on button "報表及分析" at bounding box center [52, 105] width 97 height 27
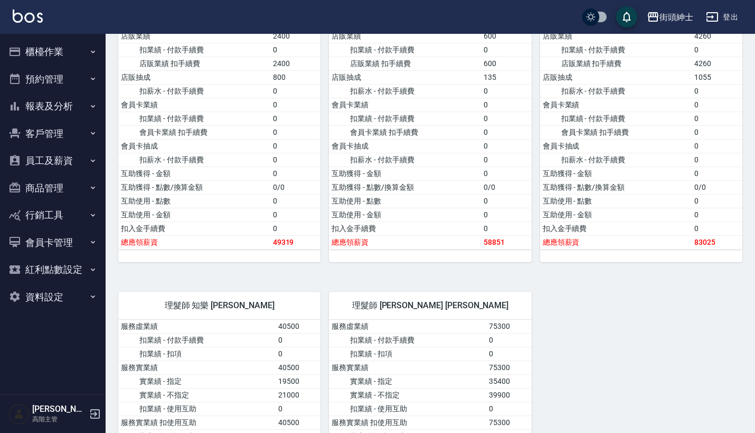
click at [83, 52] on button "櫃檯作業" at bounding box center [52, 51] width 97 height 27
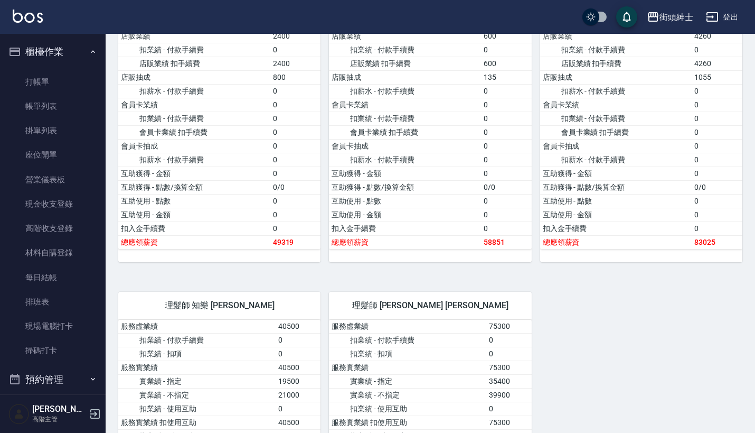
click at [89, 52] on icon "button" at bounding box center [93, 52] width 8 height 8
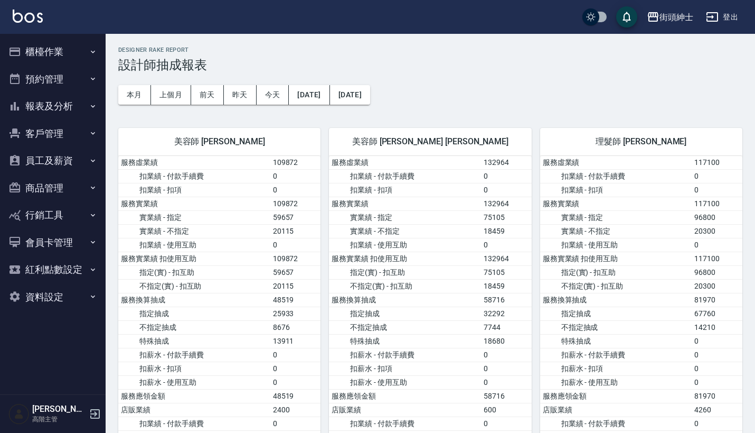
click at [86, 88] on button "預約管理" at bounding box center [52, 78] width 97 height 27
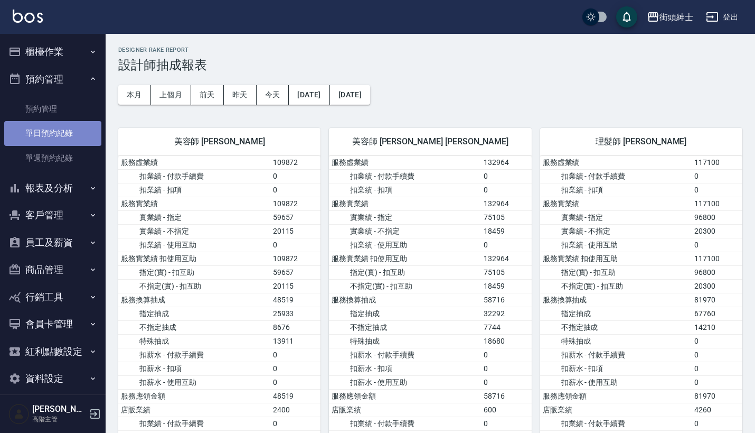
click at [78, 133] on link "單日預約紀錄" at bounding box center [52, 133] width 97 height 24
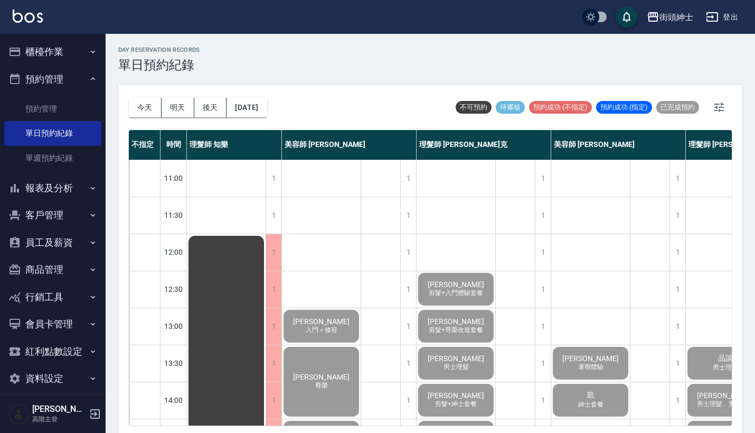
scroll to position [3, 0]
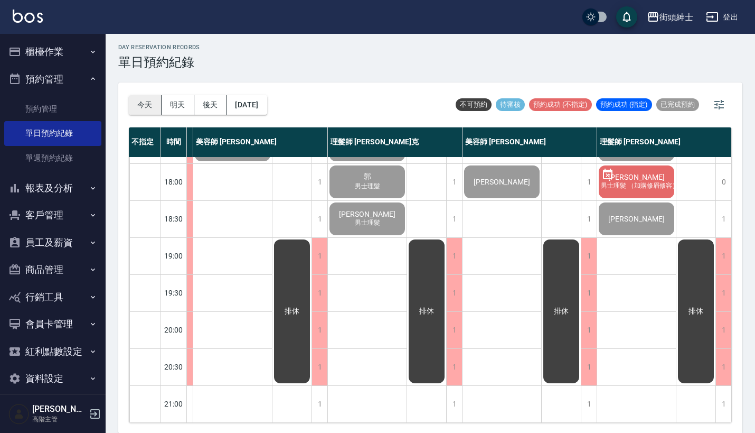
click at [146, 104] on button "今天" at bounding box center [145, 105] width 33 height 20
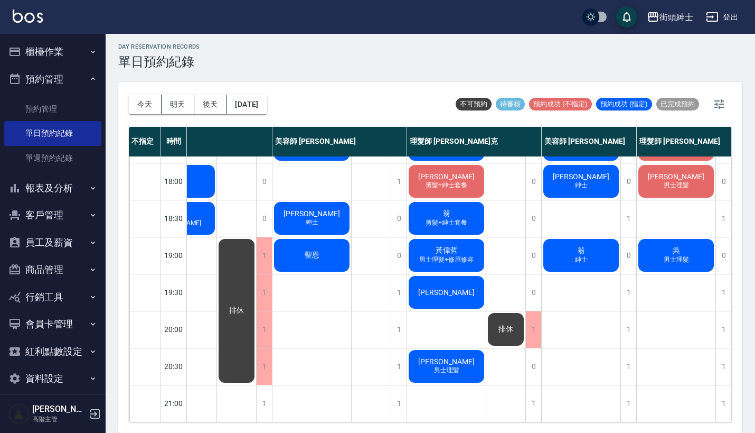
scroll to position [3, 0]
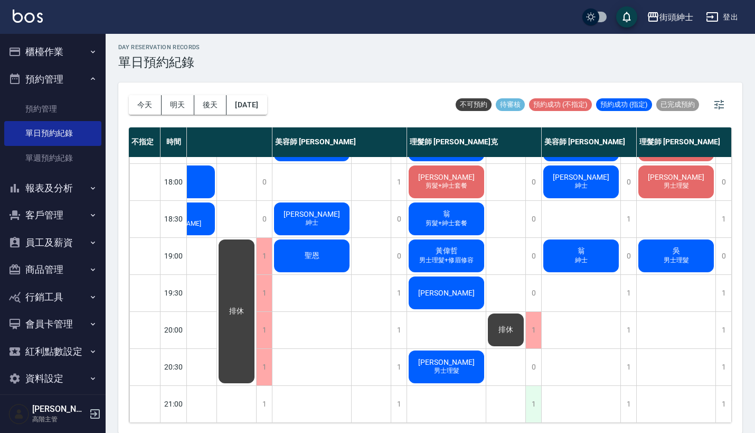
click at [527, 394] on div "1" at bounding box center [534, 404] width 16 height 36
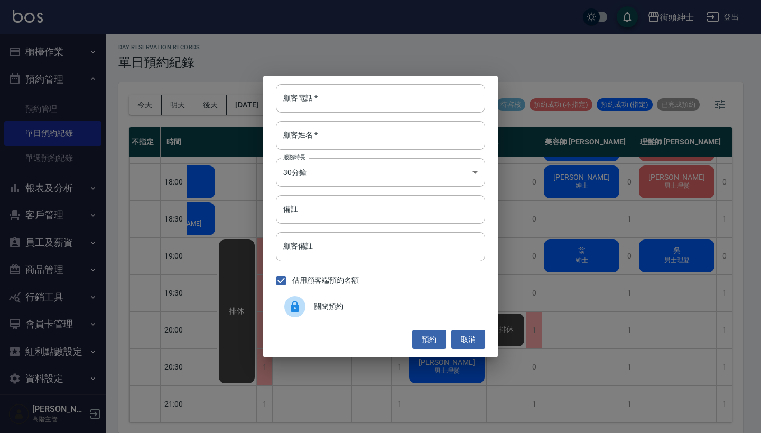
click at [358, 311] on span "關閉預約" at bounding box center [395, 306] width 163 height 11
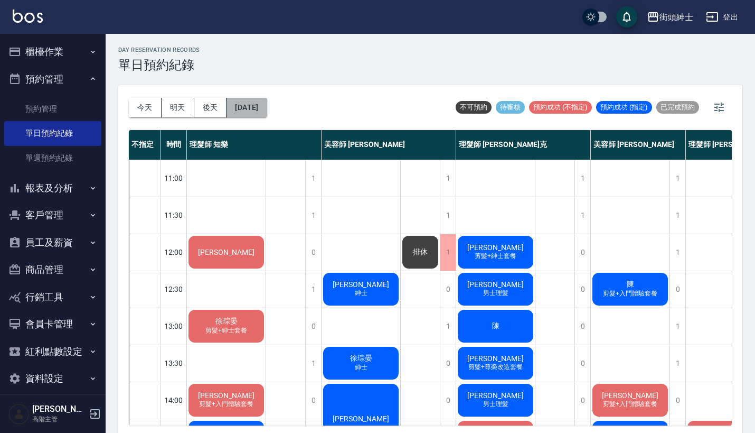
scroll to position [0, 0]
click at [267, 104] on button "[DATE]" at bounding box center [247, 108] width 40 height 20
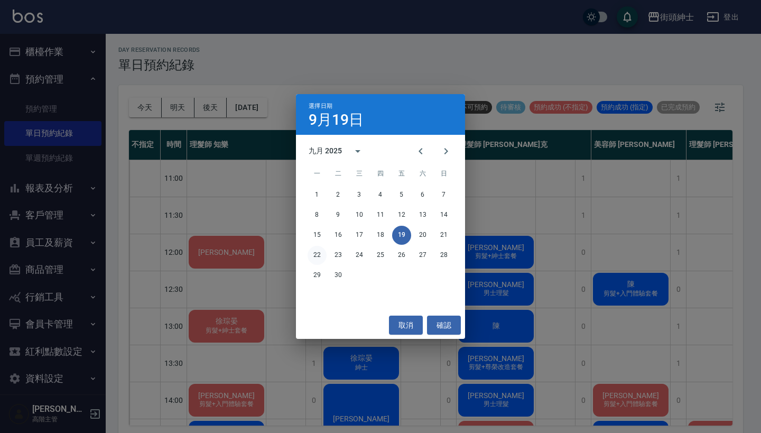
click at [318, 252] on button "22" at bounding box center [316, 255] width 19 height 19
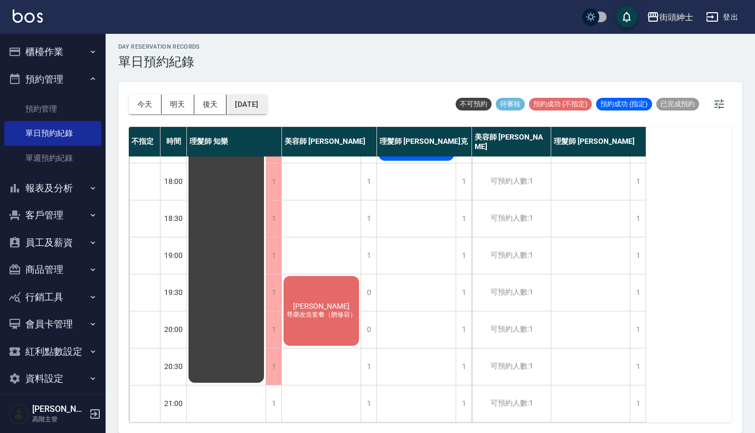
scroll to position [3, 0]
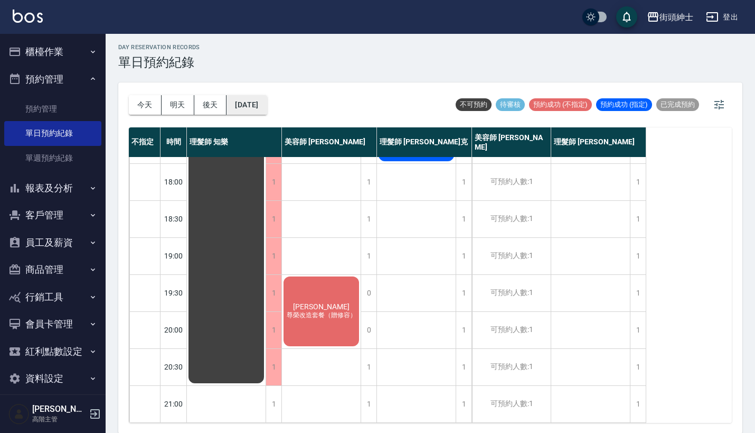
click at [256, 107] on button "[DATE]" at bounding box center [247, 105] width 40 height 20
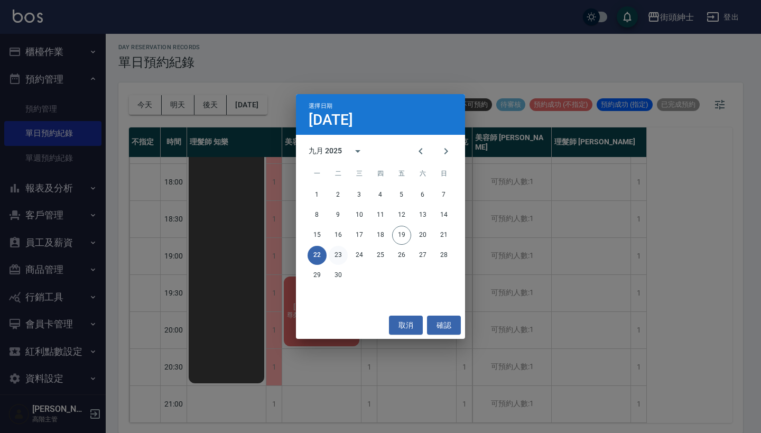
click at [339, 256] on button "23" at bounding box center [338, 255] width 19 height 19
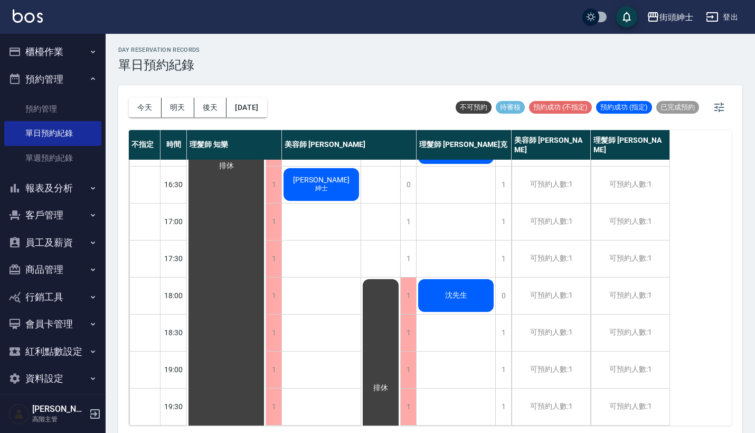
scroll to position [402, 0]
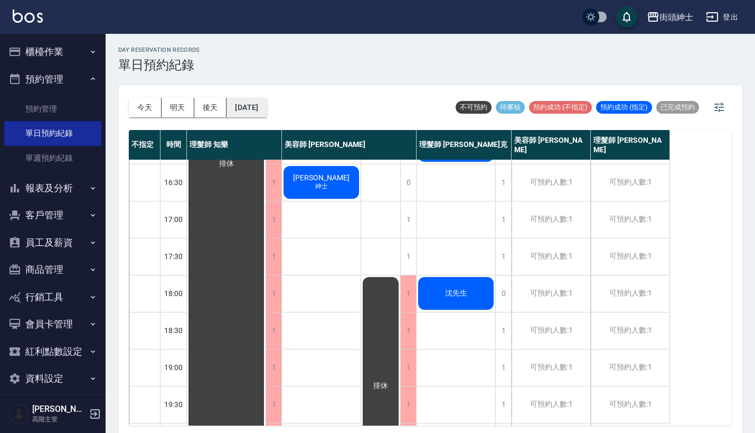
click at [267, 111] on button "[DATE]" at bounding box center [247, 108] width 40 height 20
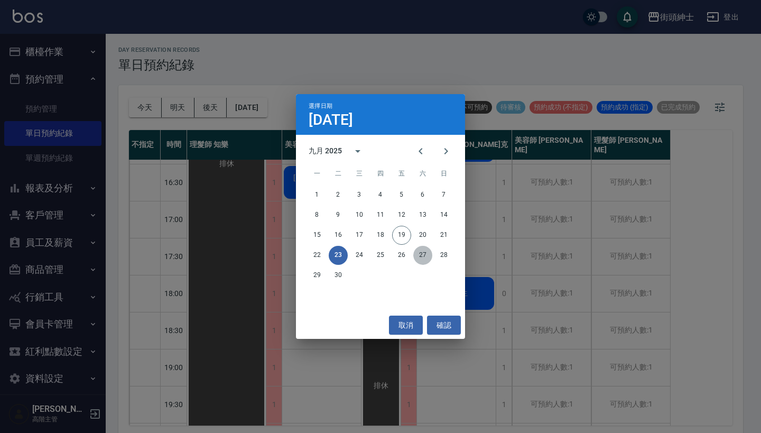
click at [420, 259] on button "27" at bounding box center [422, 255] width 19 height 19
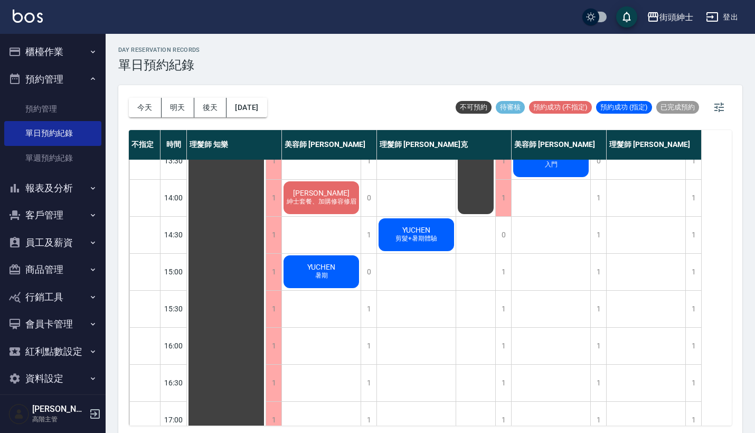
scroll to position [161, 0]
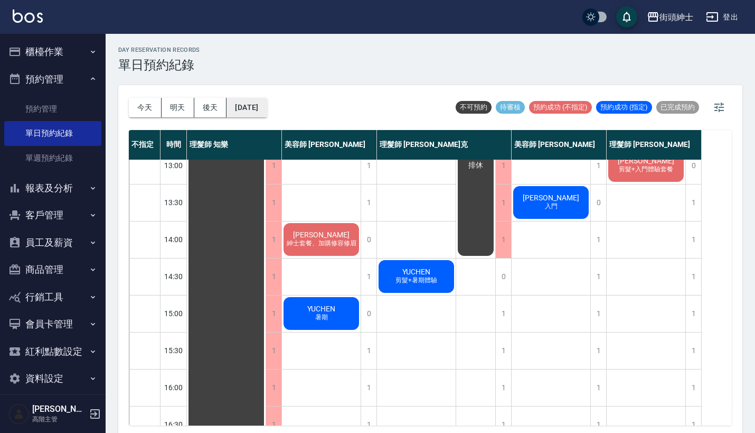
click at [267, 105] on button "[DATE]" at bounding box center [247, 108] width 40 height 20
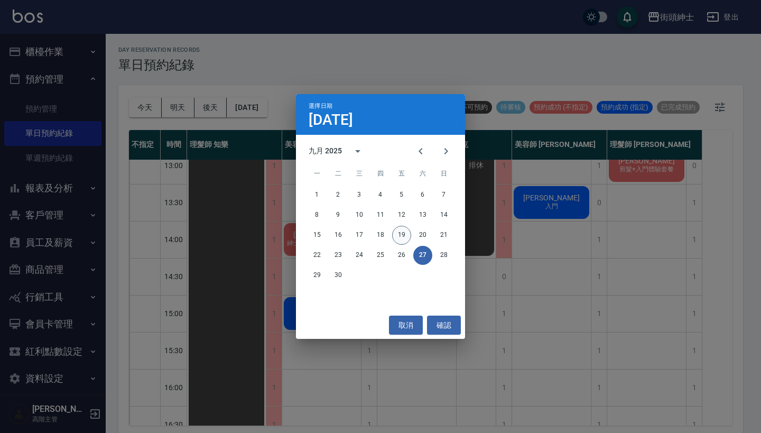
click at [401, 231] on button "19" at bounding box center [401, 235] width 19 height 19
